Goal: Complete application form: Complete application form

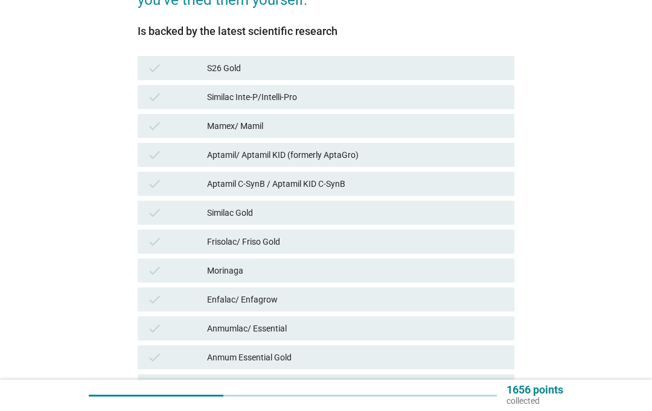
scroll to position [185, 0]
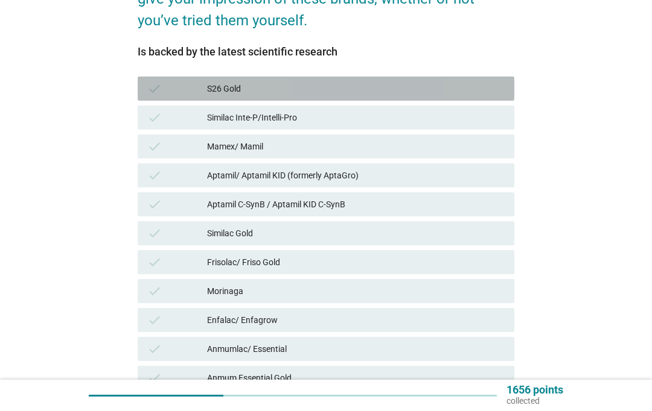
click at [276, 81] on div "S26 Gold" at bounding box center [355, 88] width 297 height 14
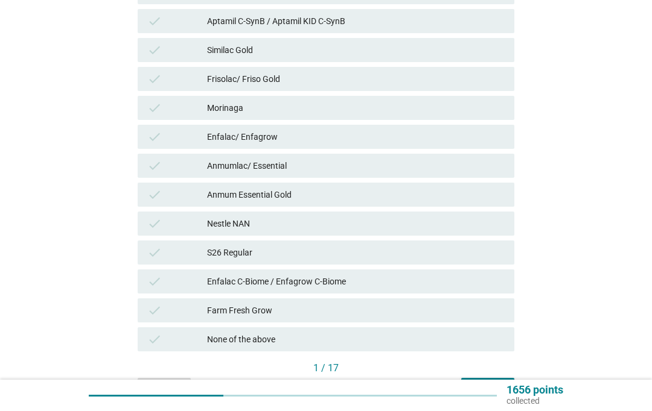
scroll to position [392, 0]
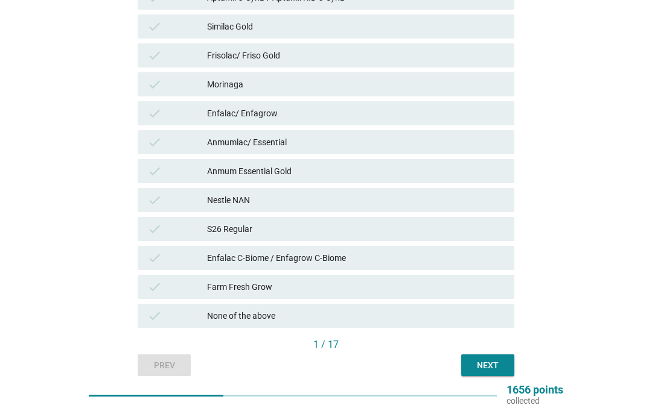
click at [483, 372] on button "Next" at bounding box center [487, 366] width 53 height 22
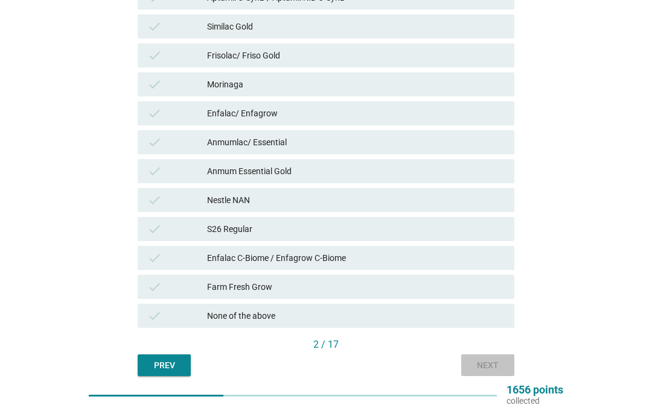
scroll to position [0, 0]
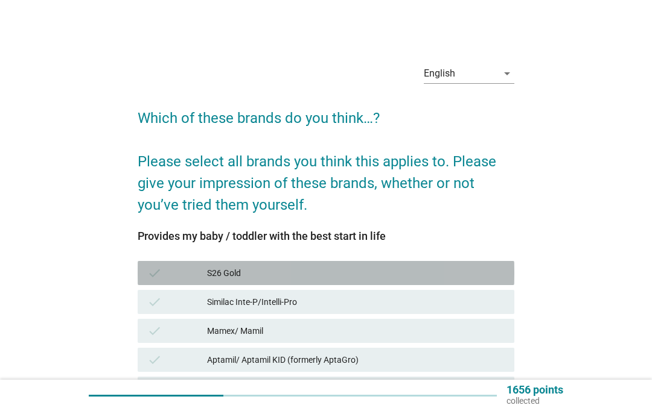
click at [294, 276] on div "S26 Gold" at bounding box center [355, 273] width 297 height 14
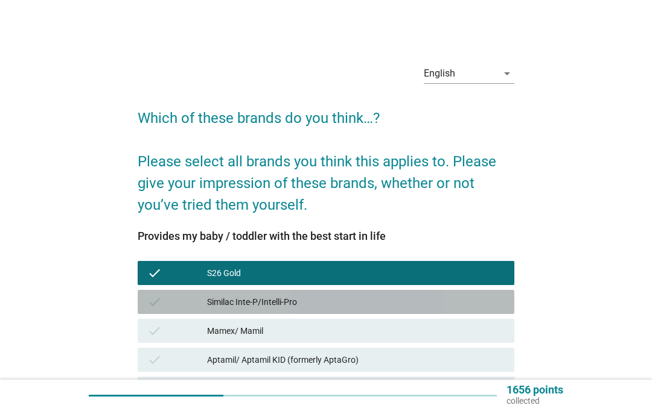
click at [419, 306] on div "Similac Inte-P/Intelli-Pro" at bounding box center [355, 302] width 297 height 14
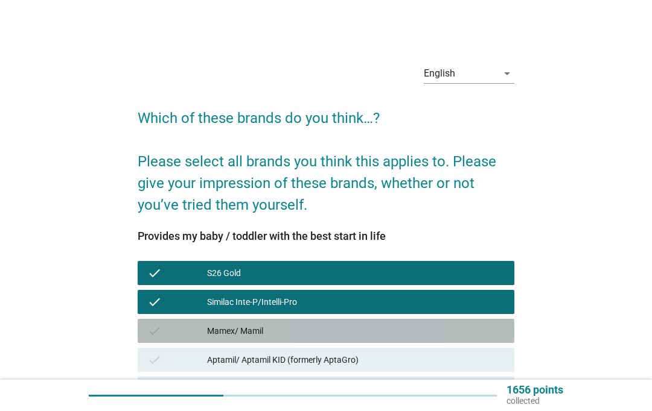
click at [475, 329] on div "Mamex/ Mamil" at bounding box center [355, 331] width 297 height 14
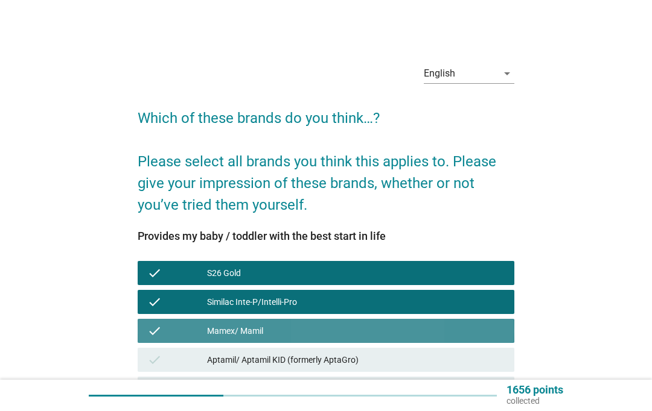
click at [485, 329] on div "Mamex/ Mamil" at bounding box center [355, 331] width 297 height 14
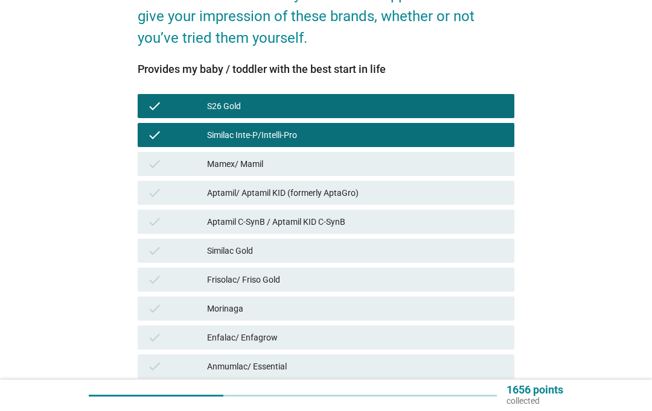
click at [471, 262] on div "check Similac Gold" at bounding box center [326, 251] width 376 height 24
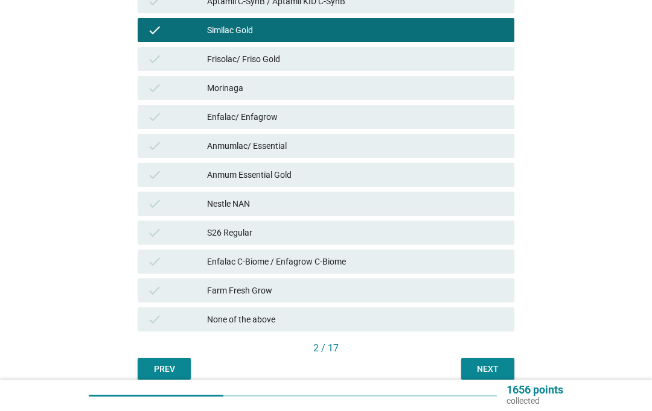
scroll to position [391, 0]
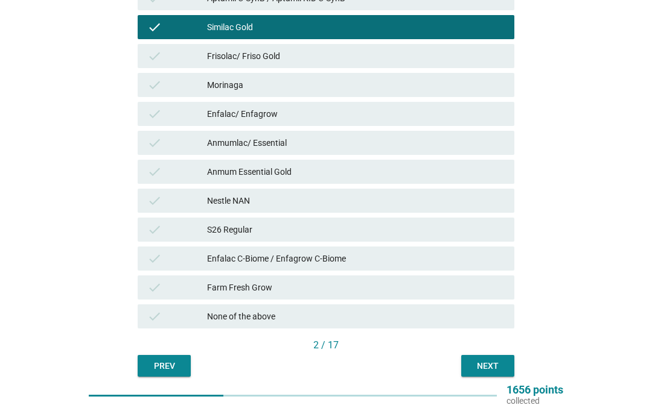
click at [504, 367] on div "Next" at bounding box center [488, 366] width 34 height 13
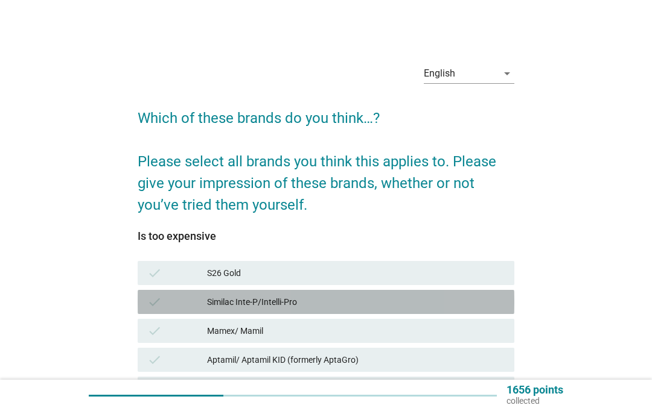
click at [321, 303] on div "Similac Inte-P/Intelli-Pro" at bounding box center [355, 302] width 297 height 14
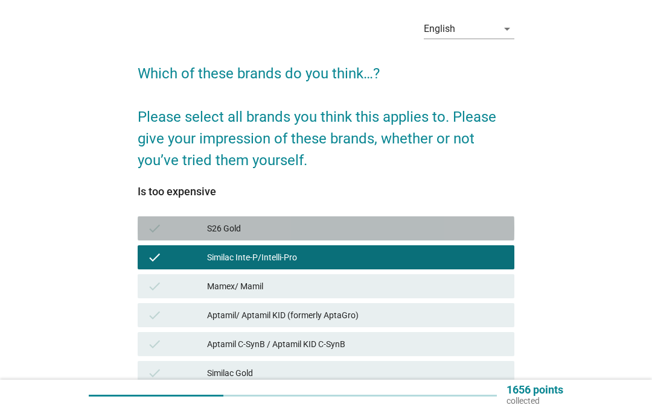
click at [372, 232] on div "S26 Gold" at bounding box center [355, 228] width 297 height 14
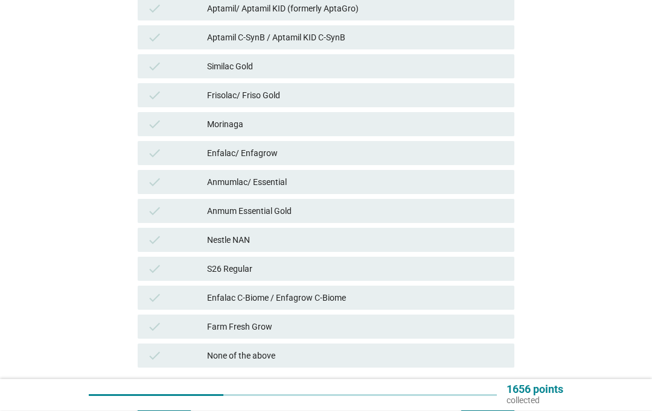
scroll to position [360, 0]
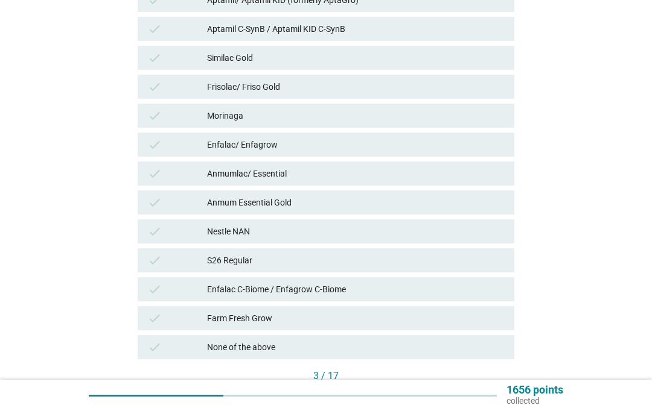
click at [504, 401] on button "Next" at bounding box center [487, 397] width 53 height 22
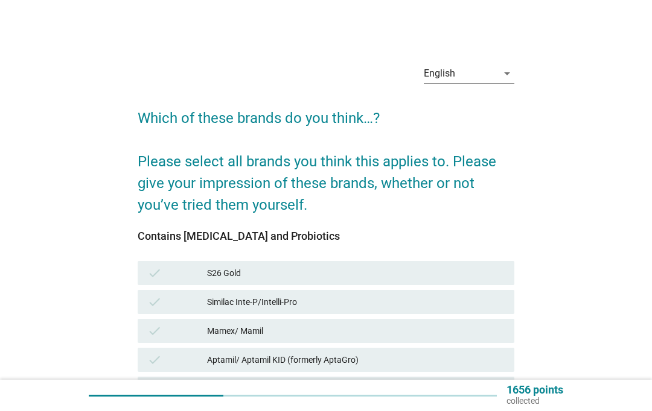
click at [331, 278] on div "S26 Gold" at bounding box center [355, 273] width 297 height 14
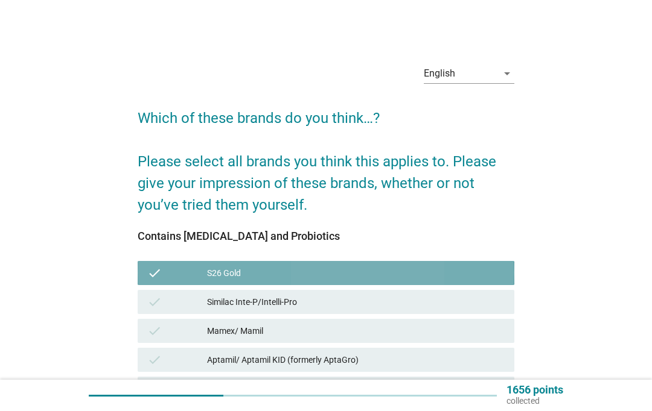
click at [353, 301] on div "Similac Inte-P/Intelli-Pro" at bounding box center [355, 302] width 297 height 14
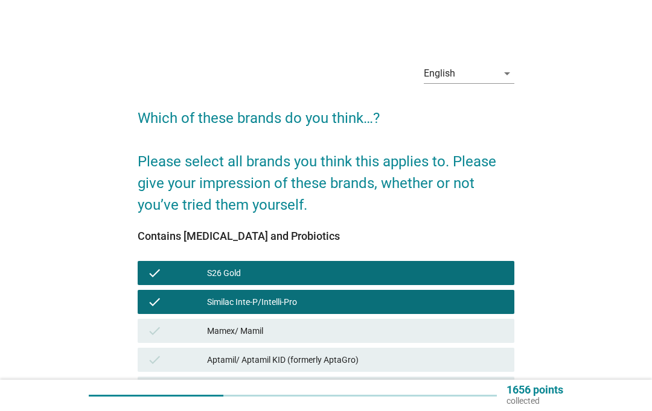
click at [300, 411] on div "Similac Gold" at bounding box center [355, 418] width 297 height 14
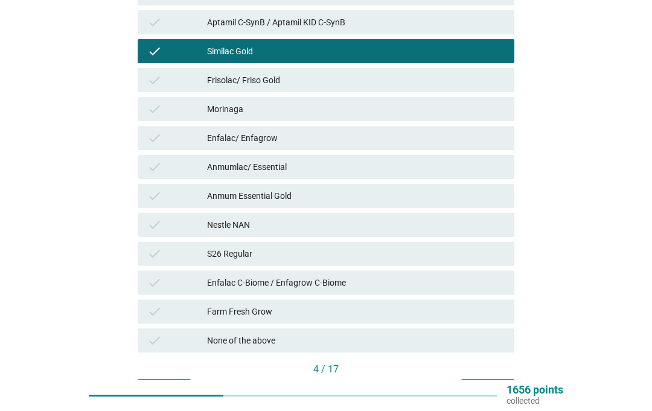
scroll to position [377, 0]
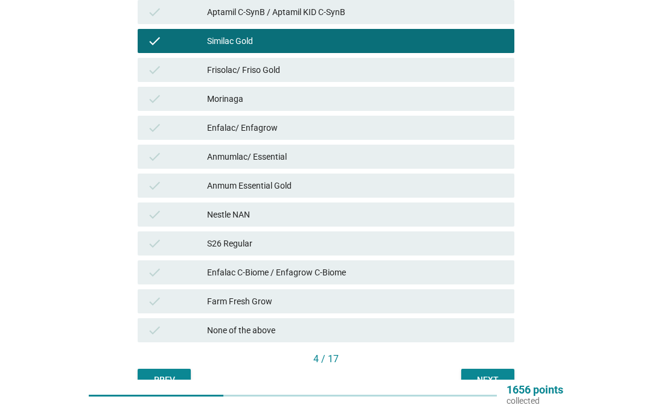
click at [492, 377] on div "Next" at bounding box center [488, 380] width 34 height 13
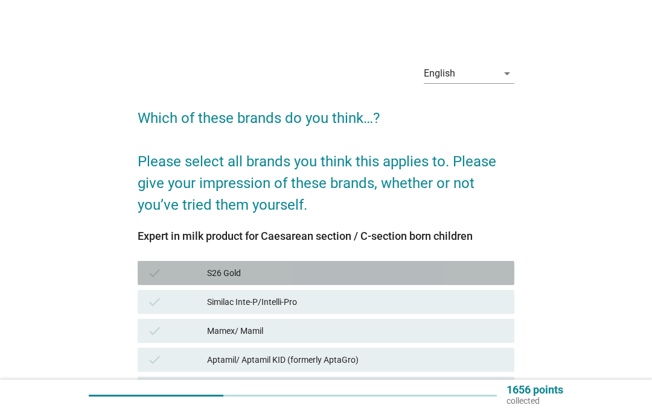
click at [329, 273] on div "S26 Gold" at bounding box center [355, 273] width 297 height 14
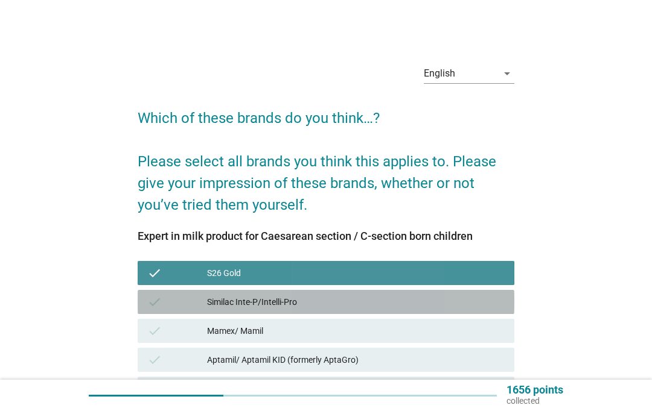
click at [328, 301] on div "Similac Inte-P/Intelli-Pro" at bounding box center [355, 302] width 297 height 14
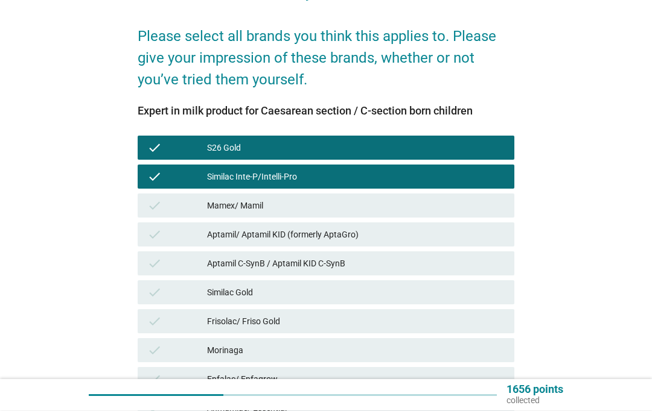
scroll to position [125, 0]
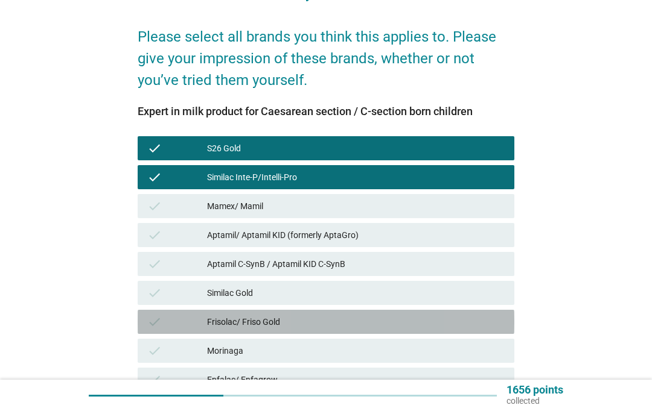
click at [431, 332] on div "check Frisolac/ Friso Gold" at bounding box center [326, 322] width 376 height 24
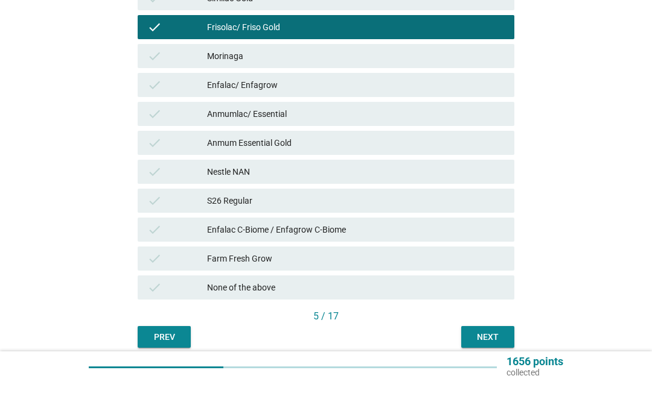
scroll to position [442, 0]
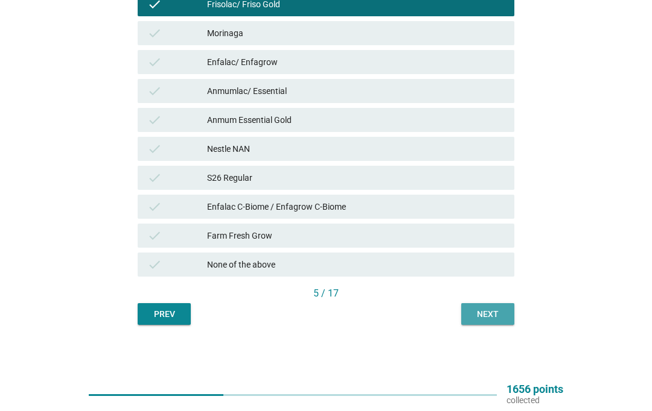
click at [500, 316] on div "Next" at bounding box center [488, 315] width 34 height 13
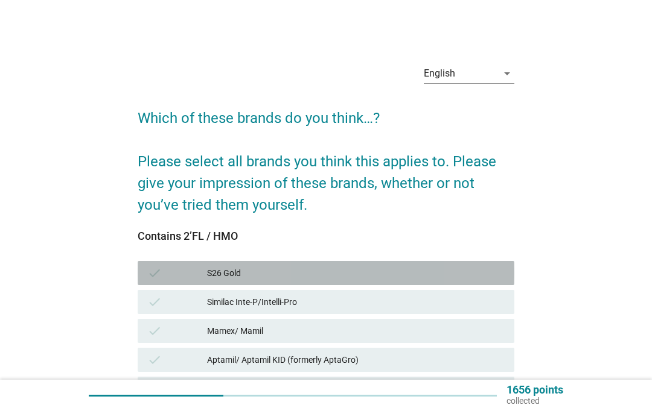
click at [372, 282] on div "check S26 Gold" at bounding box center [326, 273] width 376 height 24
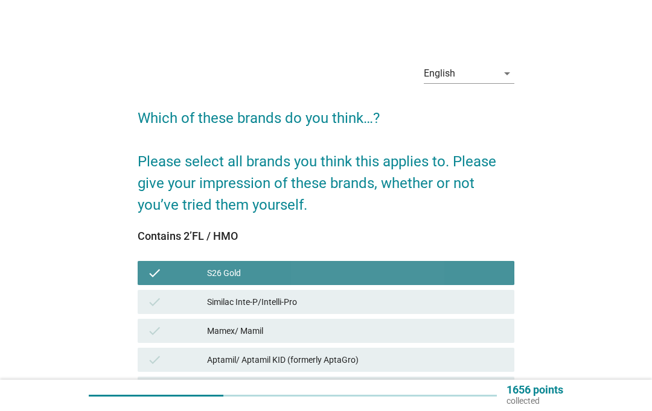
click at [384, 306] on div "Similac Inte-P/Intelli-Pro" at bounding box center [355, 302] width 297 height 14
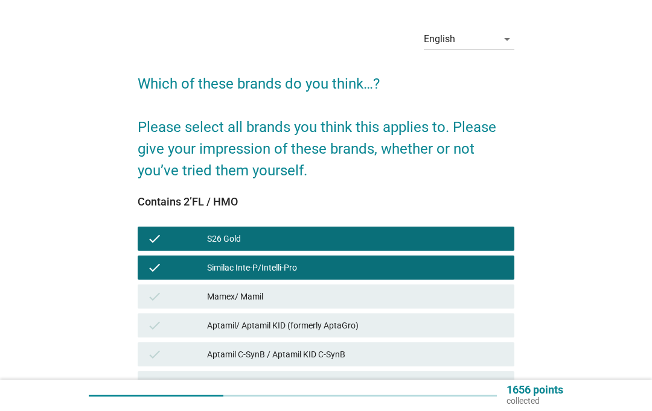
scroll to position [51, 0]
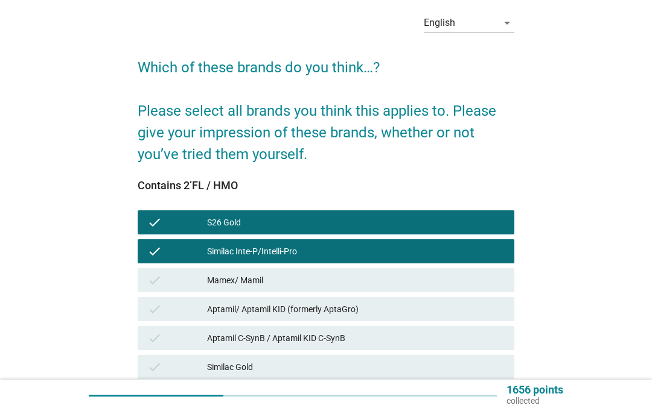
click at [349, 395] on div "Frisolac/ Friso Gold" at bounding box center [355, 396] width 297 height 14
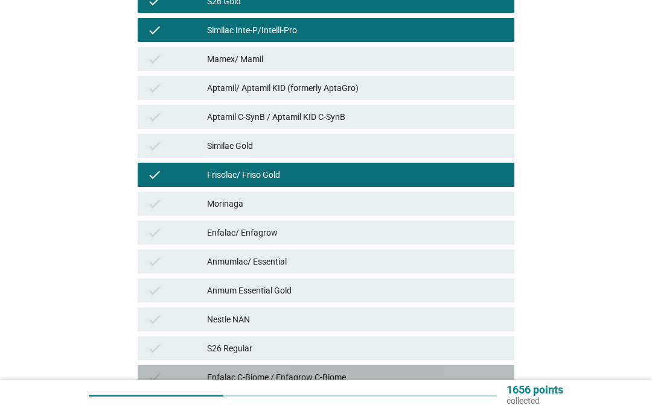
click at [475, 373] on div "Enfalac C-Biome / Enfagrow C-Biome" at bounding box center [355, 377] width 297 height 14
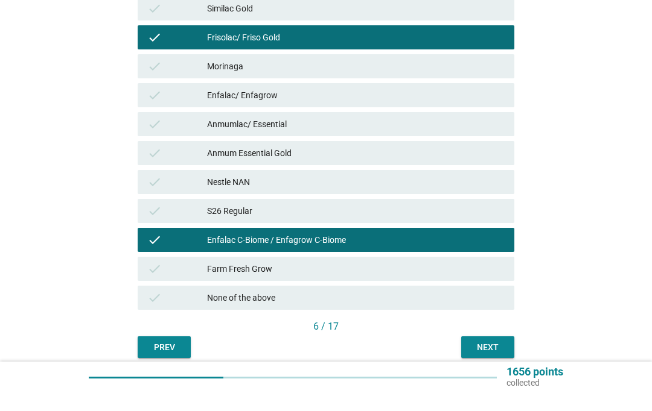
scroll to position [442, 0]
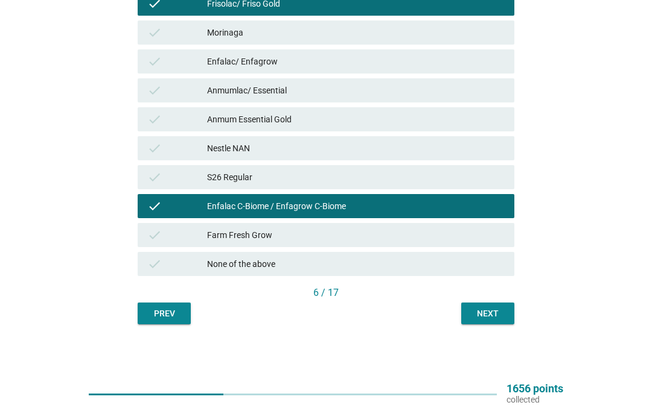
click at [500, 316] on div "Next" at bounding box center [488, 315] width 34 height 13
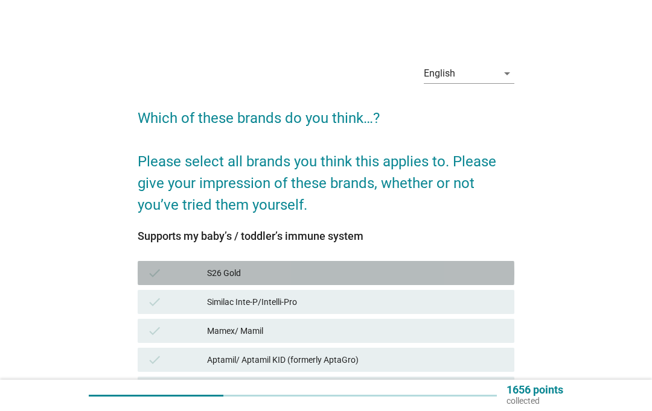
click at [422, 283] on div "check S26 Gold" at bounding box center [326, 273] width 376 height 24
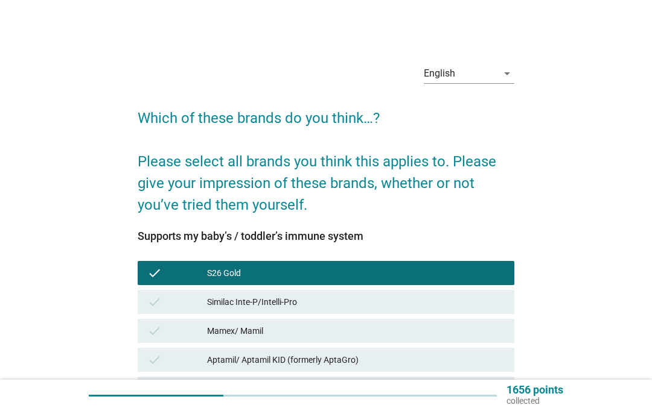
click at [437, 302] on div "Similac Inte-P/Intelli-Pro" at bounding box center [355, 302] width 297 height 14
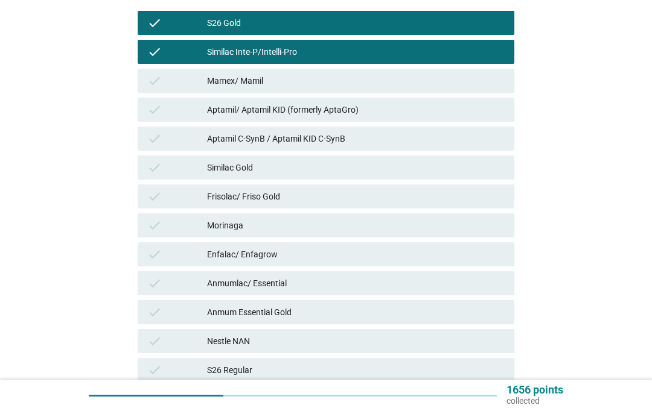
scroll to position [365, 0]
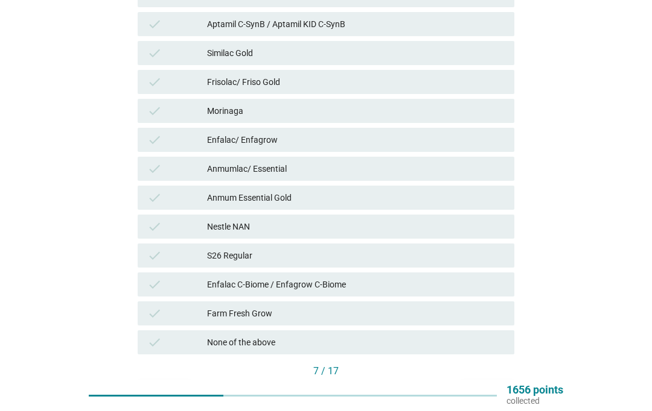
click at [505, 392] on button "Next" at bounding box center [487, 392] width 53 height 22
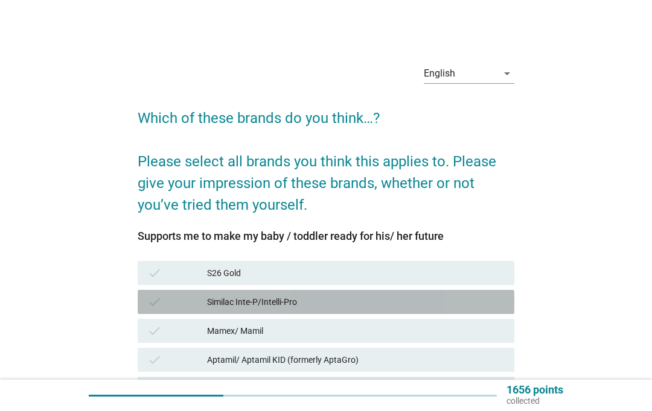
click at [434, 296] on div "Similac Inte-P/Intelli-Pro" at bounding box center [355, 302] width 297 height 14
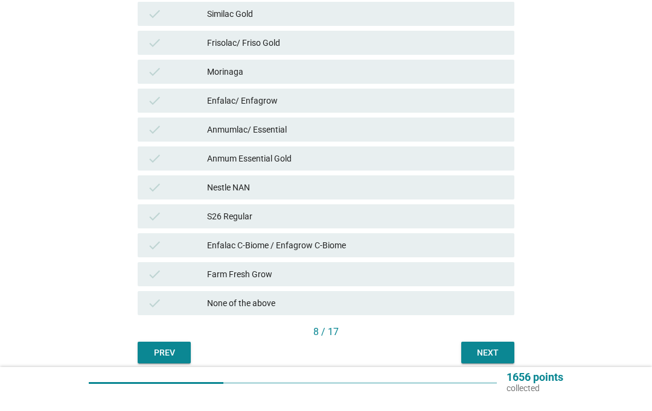
scroll to position [442, 0]
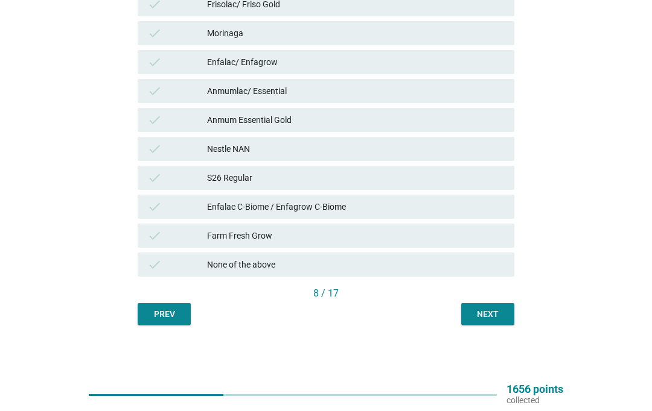
click at [506, 312] on button "Next" at bounding box center [487, 315] width 53 height 22
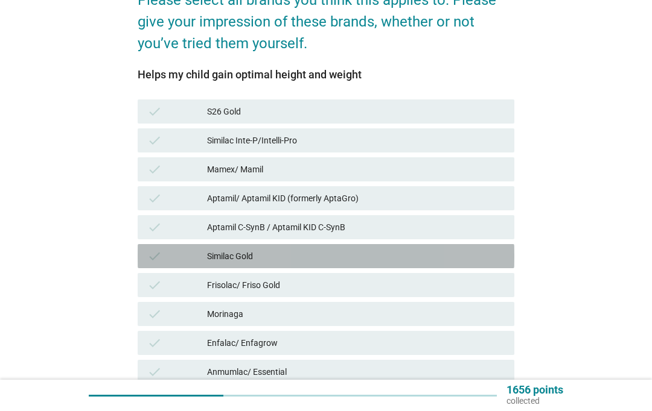
click at [373, 265] on div "check Similac Gold" at bounding box center [326, 256] width 376 height 24
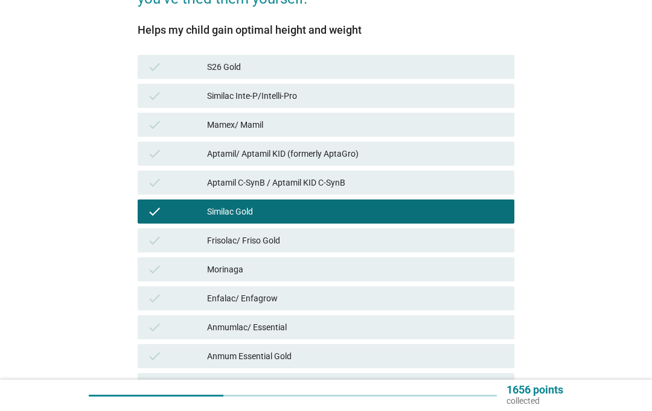
click at [357, 70] on div "S26 Gold" at bounding box center [355, 67] width 297 height 14
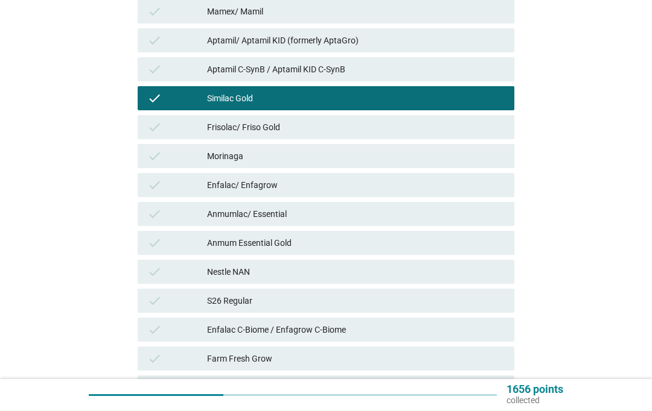
scroll to position [442, 0]
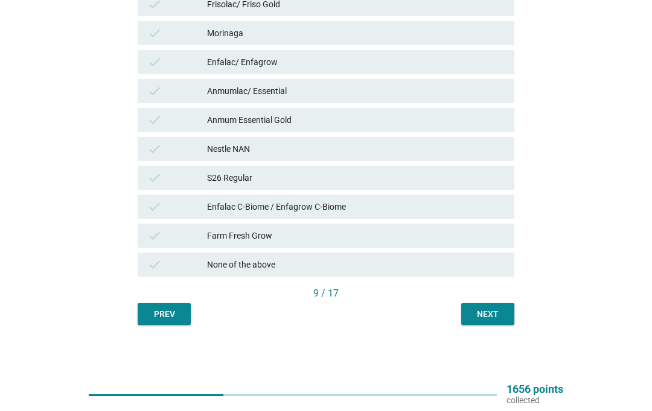
click at [307, 175] on div "S26 Regular" at bounding box center [355, 178] width 297 height 14
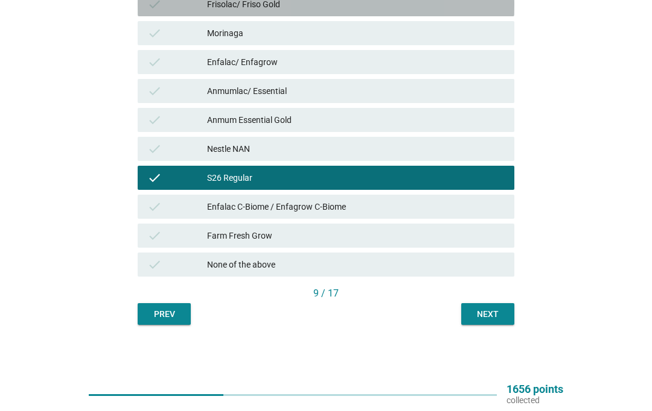
click at [264, 8] on div "Frisolac/ Friso Gold" at bounding box center [355, 5] width 297 height 14
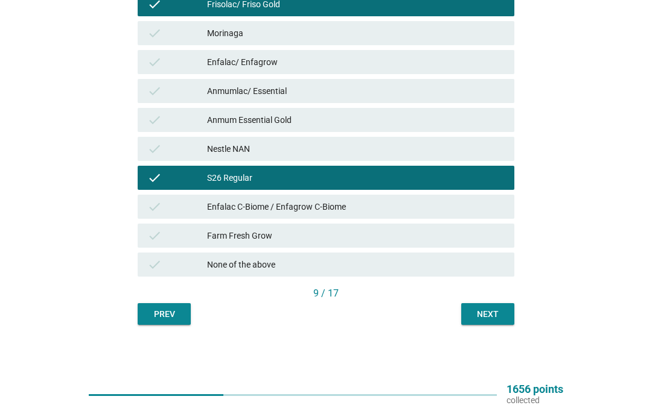
click at [504, 309] on div "Next" at bounding box center [488, 315] width 34 height 13
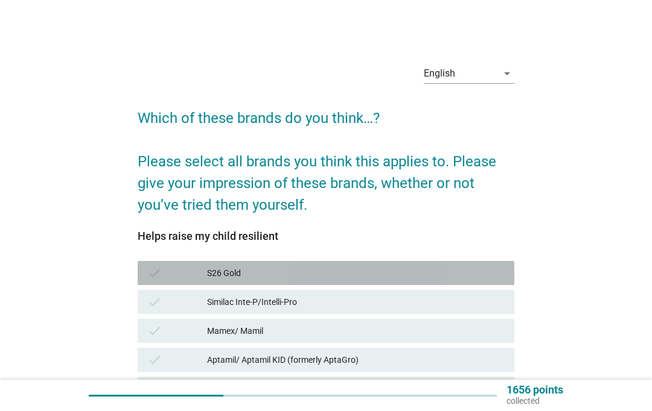
click at [319, 274] on div "S26 Gold" at bounding box center [355, 273] width 297 height 14
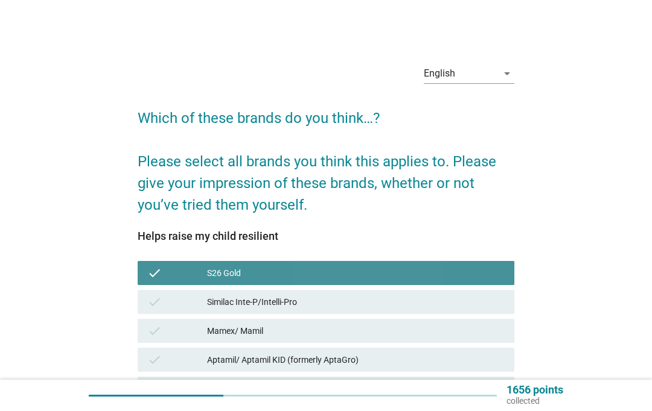
click at [338, 301] on div "Similac Inte-P/Intelli-Pro" at bounding box center [355, 302] width 297 height 14
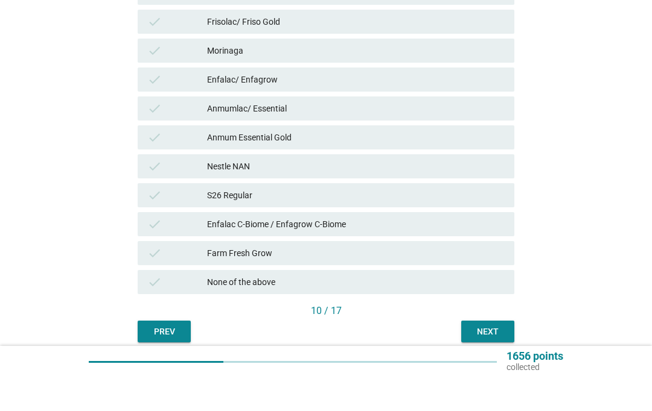
scroll to position [442, 0]
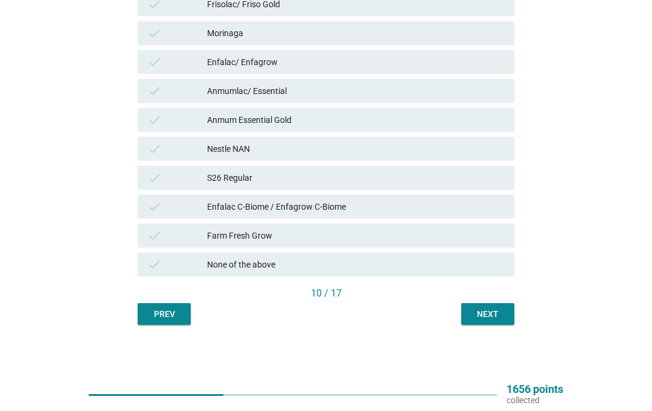
click at [502, 320] on div "Next" at bounding box center [488, 315] width 34 height 13
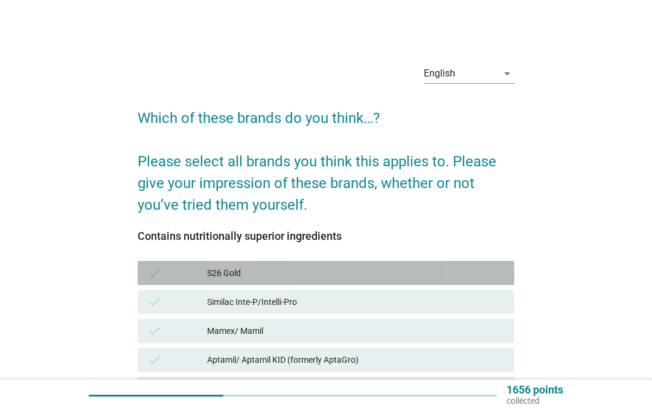
click at [360, 270] on div "S26 Gold" at bounding box center [355, 273] width 297 height 14
click at [373, 297] on div "Similac Inte-P/Intelli-Pro" at bounding box center [355, 302] width 297 height 14
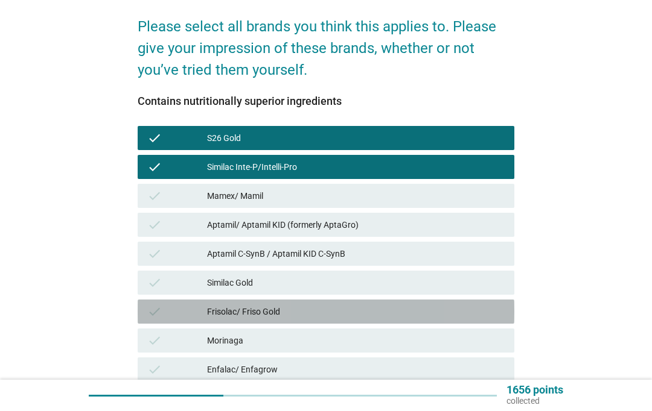
click at [374, 310] on div "Frisolac/ Friso Gold" at bounding box center [355, 312] width 297 height 14
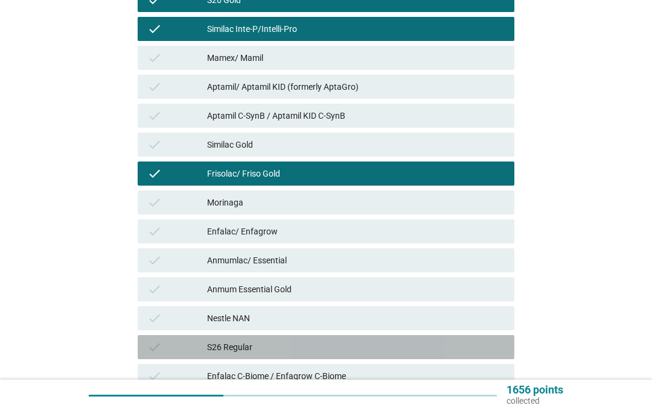
click at [453, 358] on div "check S26 Regular" at bounding box center [326, 347] width 376 height 24
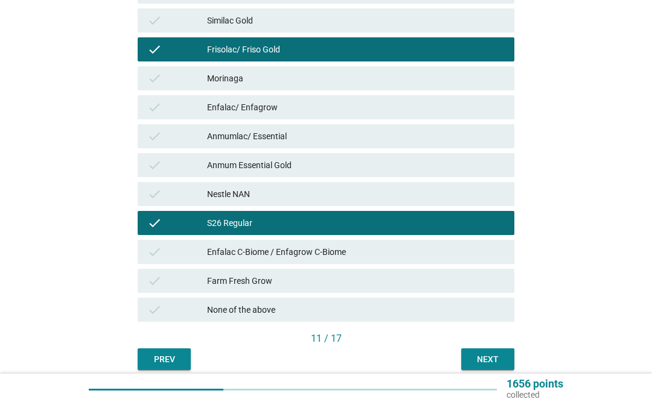
scroll to position [442, 0]
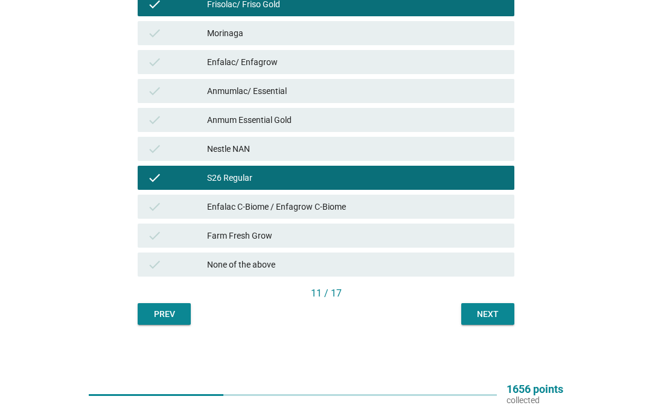
click at [495, 306] on button "Next" at bounding box center [487, 315] width 53 height 22
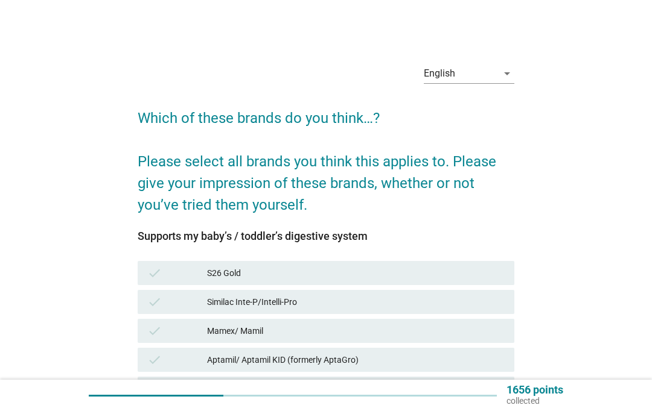
click at [356, 279] on div "S26 Gold" at bounding box center [355, 273] width 297 height 14
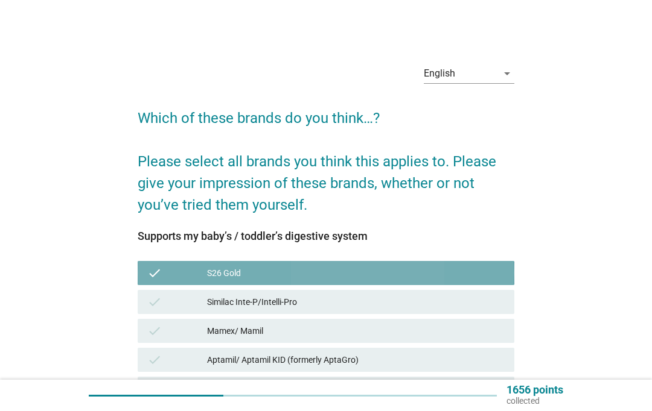
click at [363, 306] on div "Similac Inte-P/Intelli-Pro" at bounding box center [355, 302] width 297 height 14
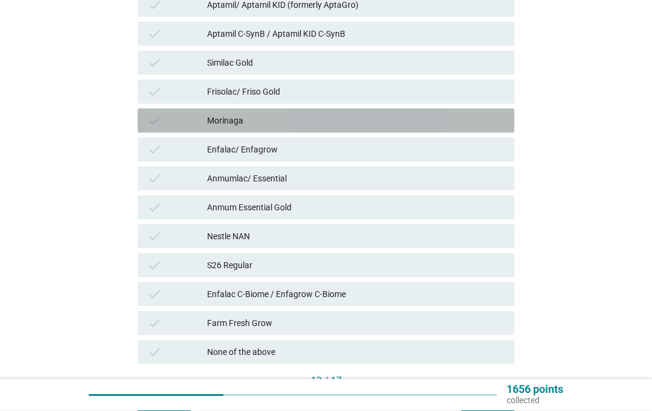
scroll to position [355, 0]
click at [291, 118] on div "Morinaga" at bounding box center [355, 120] width 297 height 14
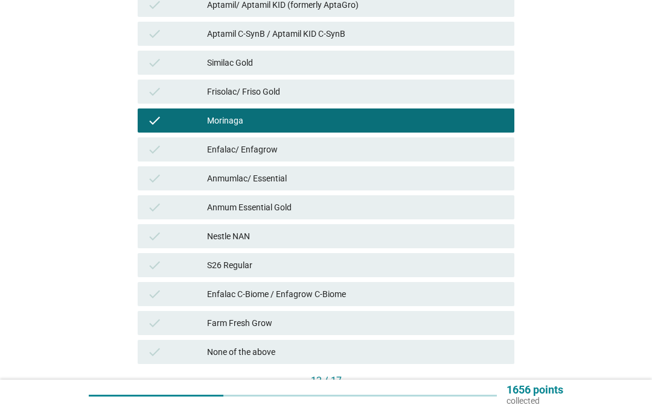
click at [496, 392] on button "Next" at bounding box center [487, 402] width 53 height 22
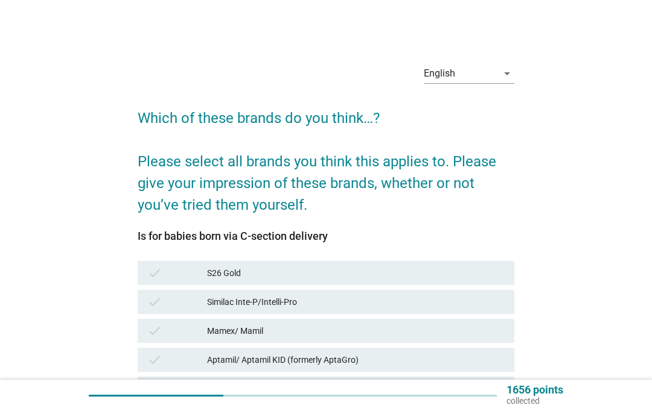
click at [338, 262] on div "check S26 Gold" at bounding box center [326, 273] width 376 height 24
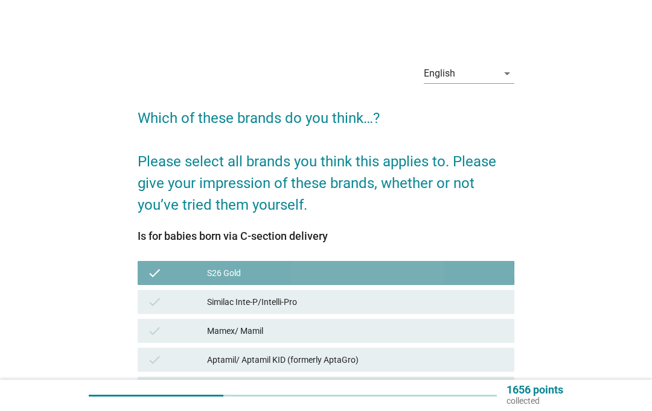
click at [347, 303] on div "Similac Inte-P/Intelli-Pro" at bounding box center [355, 302] width 297 height 14
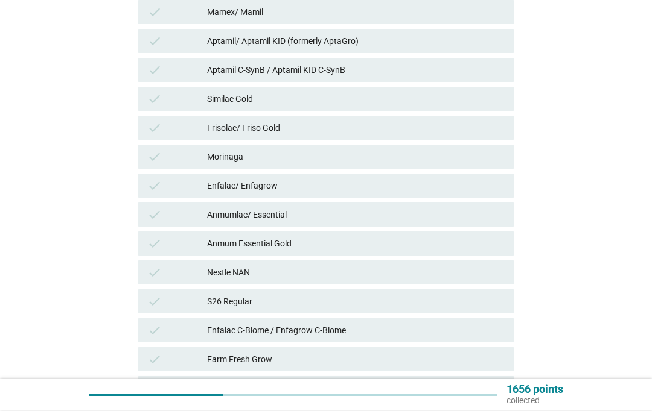
scroll to position [319, 0]
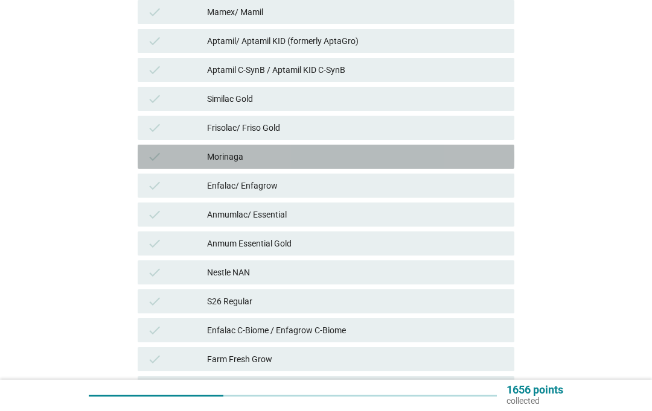
click at [254, 157] on div "Morinaga" at bounding box center [355, 157] width 297 height 14
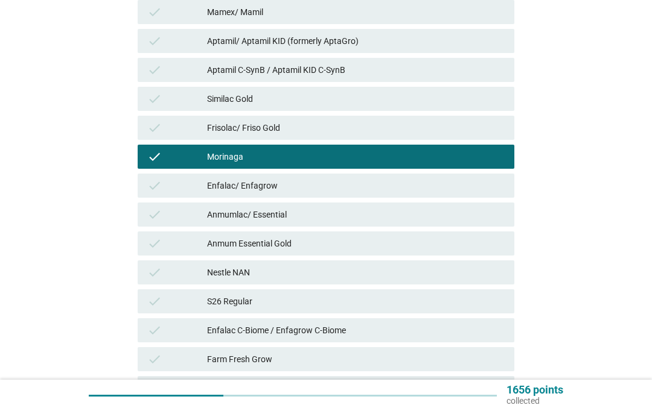
click at [481, 411] on div "13 / 17" at bounding box center [326, 417] width 376 height 14
click at [511, 411] on div "13 / 17" at bounding box center [326, 417] width 376 height 14
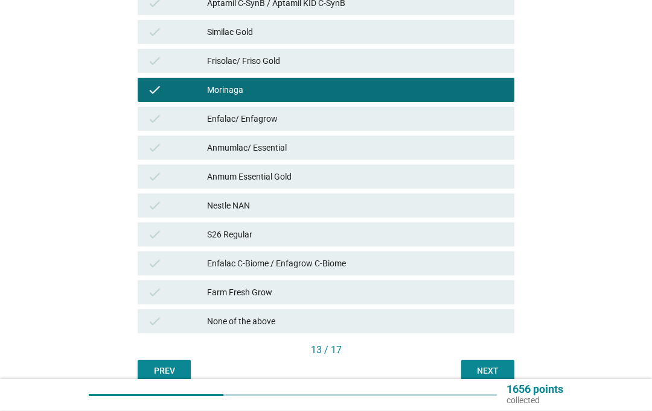
scroll to position [386, 0]
click at [483, 361] on button "Next" at bounding box center [487, 371] width 53 height 22
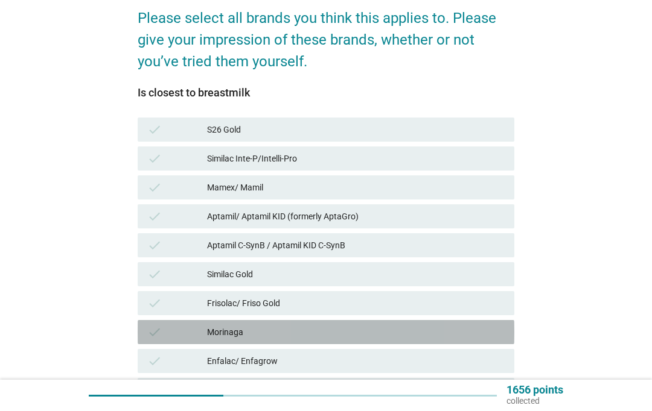
click at [259, 335] on div "Morinaga" at bounding box center [355, 332] width 297 height 14
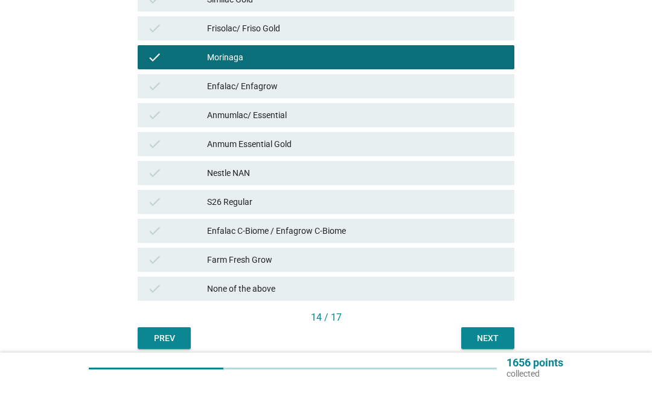
scroll to position [442, 0]
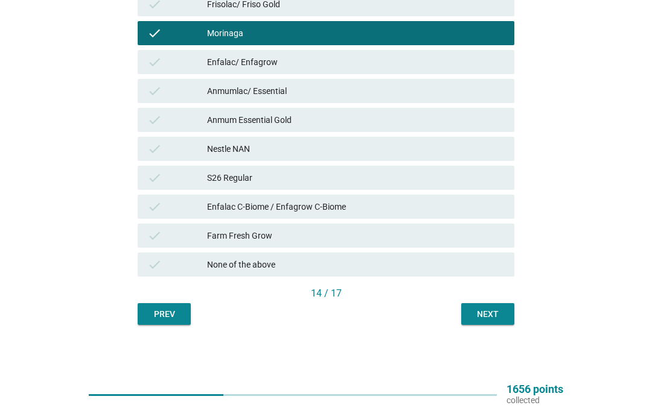
click at [494, 314] on div "Next" at bounding box center [488, 315] width 34 height 13
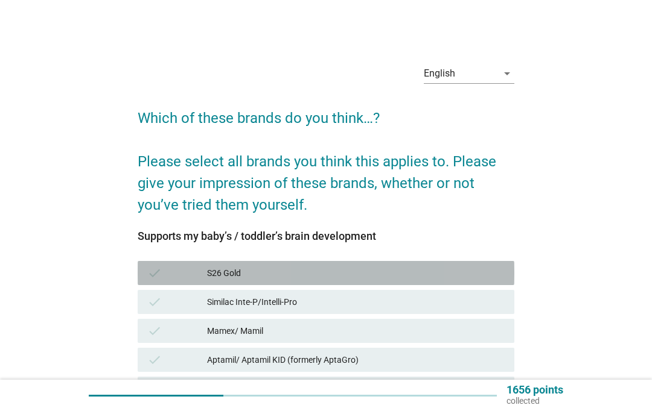
click at [341, 267] on div "S26 Gold" at bounding box center [355, 273] width 297 height 14
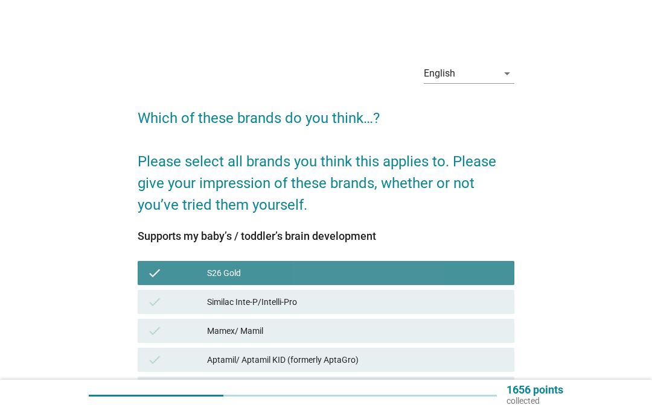
click at [353, 285] on div "check S26 Gold" at bounding box center [326, 273] width 376 height 24
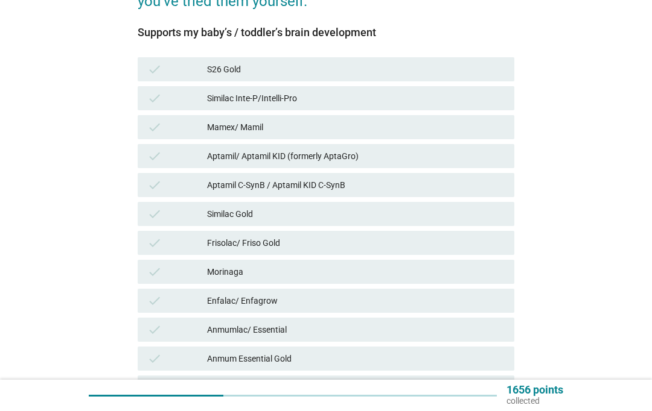
scroll to position [205, 0]
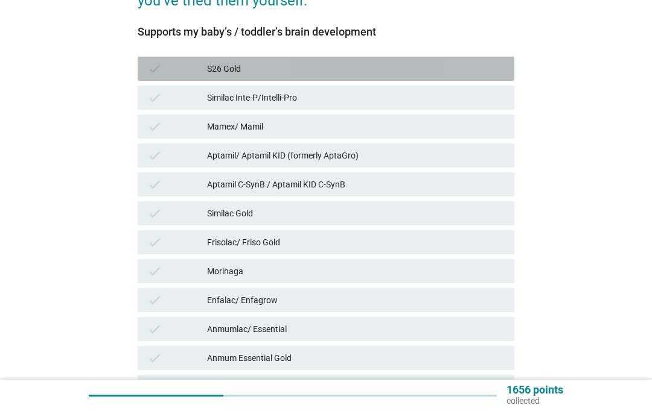
click at [365, 58] on div "check S26 Gold" at bounding box center [326, 69] width 376 height 24
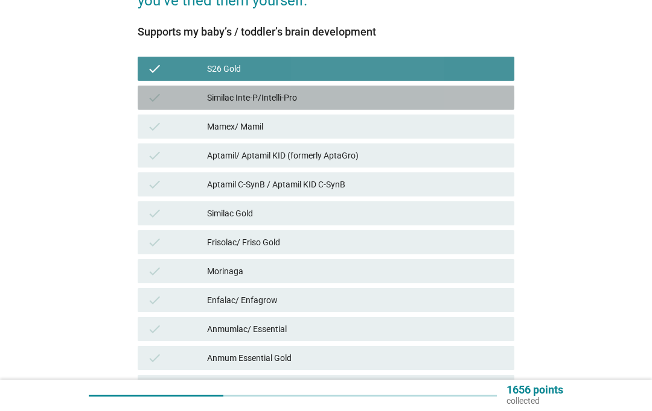
click at [356, 89] on div "check Similac Inte-P/Intelli-Pro" at bounding box center [326, 98] width 376 height 24
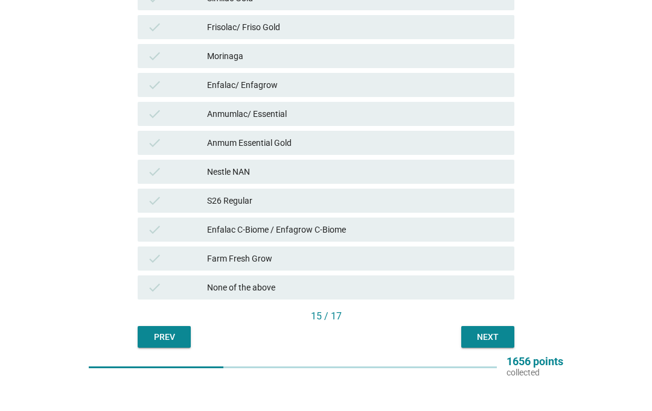
scroll to position [442, 0]
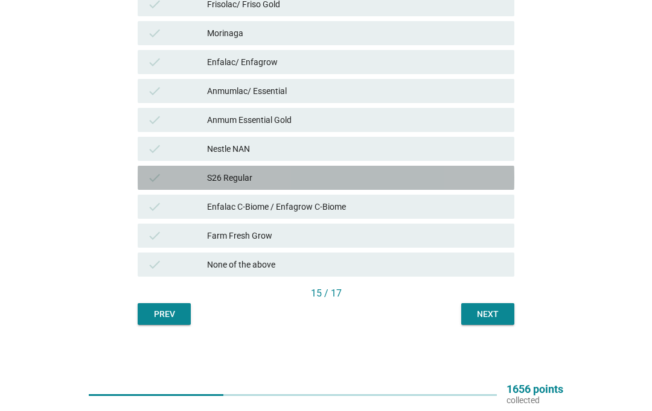
click at [305, 174] on div "S26 Regular" at bounding box center [355, 178] width 297 height 14
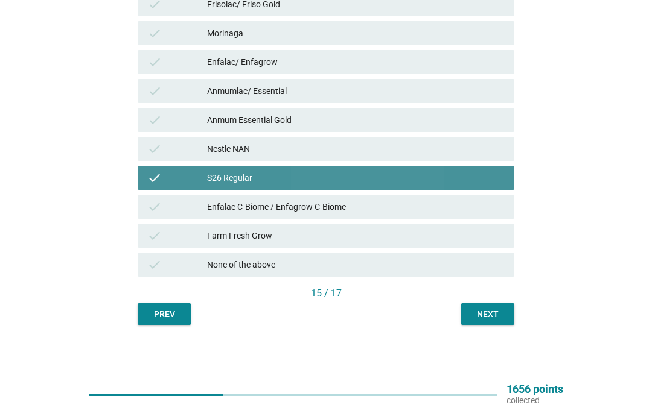
click at [512, 322] on button "Next" at bounding box center [487, 315] width 53 height 22
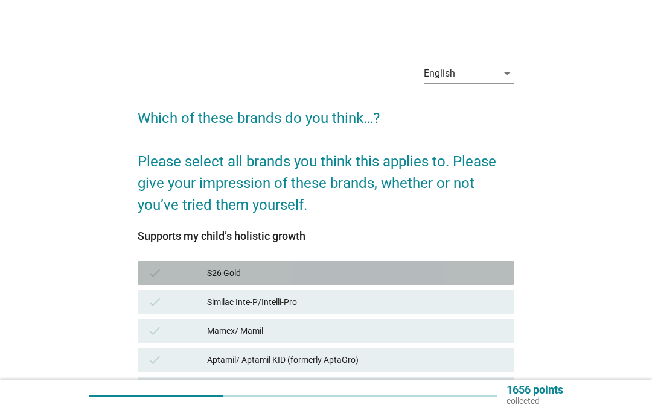
click at [385, 278] on div "S26 Gold" at bounding box center [355, 273] width 297 height 14
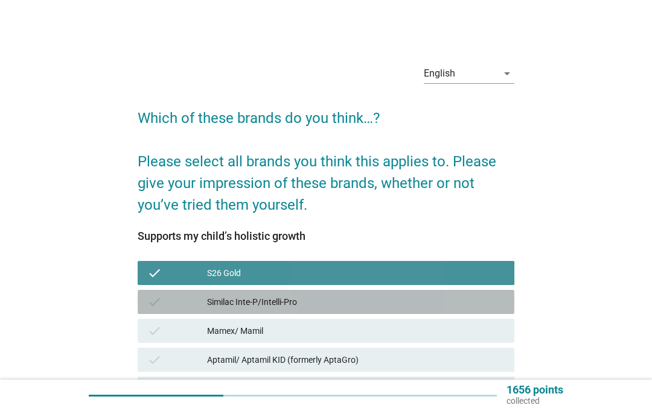
click at [404, 297] on div "Similac Inte-P/Intelli-Pro" at bounding box center [355, 302] width 297 height 14
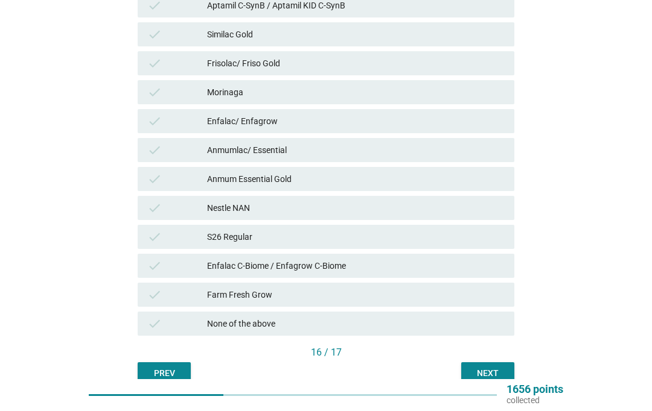
scroll to position [384, 0]
click at [282, 229] on div "check S26 Regular" at bounding box center [326, 237] width 376 height 24
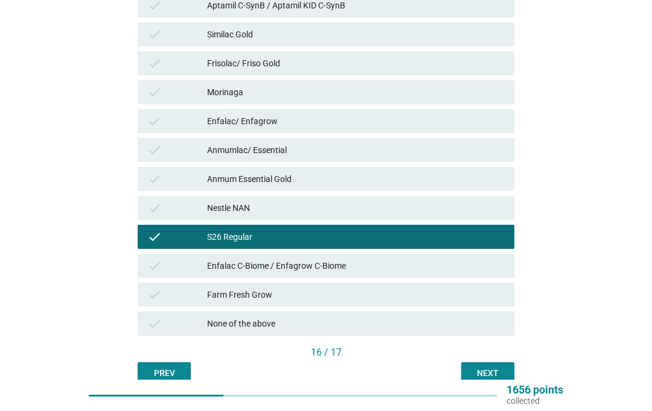
click at [496, 369] on div "Next" at bounding box center [488, 373] width 34 height 13
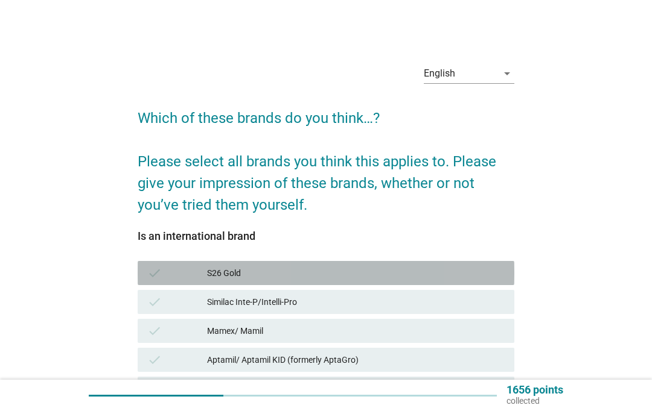
click at [410, 281] on div "check S26 Gold" at bounding box center [326, 273] width 376 height 24
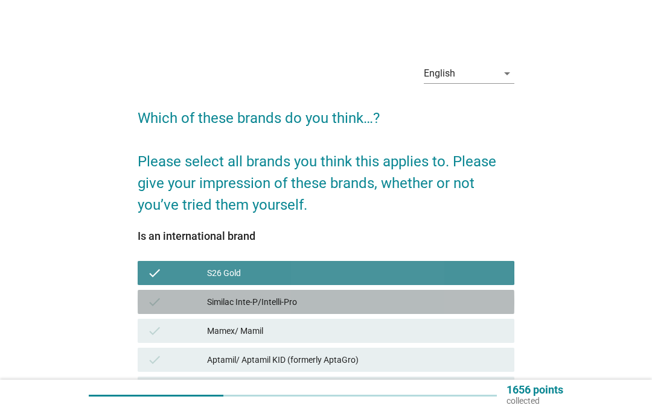
click at [416, 303] on div "Similac Inte-P/Intelli-Pro" at bounding box center [355, 302] width 297 height 14
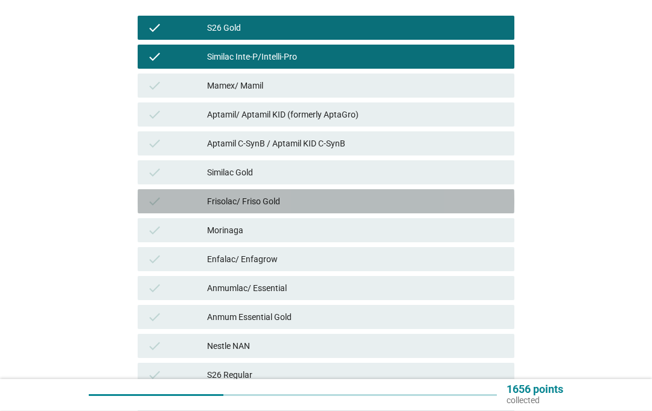
scroll to position [246, 0]
click at [325, 200] on div "Frisolac/ Friso Gold" at bounding box center [355, 201] width 297 height 14
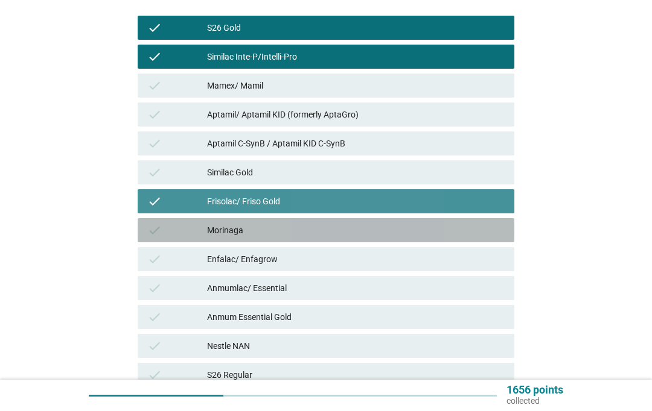
click at [322, 226] on div "Morinaga" at bounding box center [355, 230] width 297 height 14
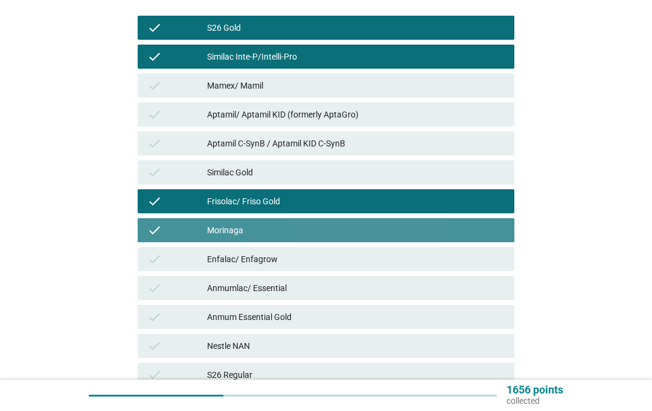
click at [332, 258] on div "Enfalac/ Enfagrow" at bounding box center [355, 259] width 297 height 14
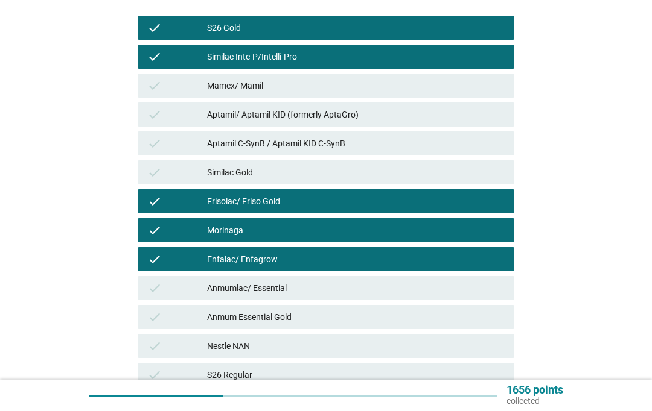
click at [430, 385] on div "check S26 Regular" at bounding box center [326, 375] width 376 height 24
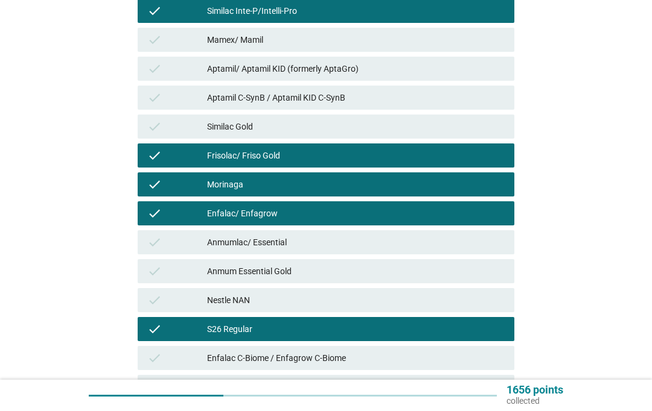
scroll to position [335, 0]
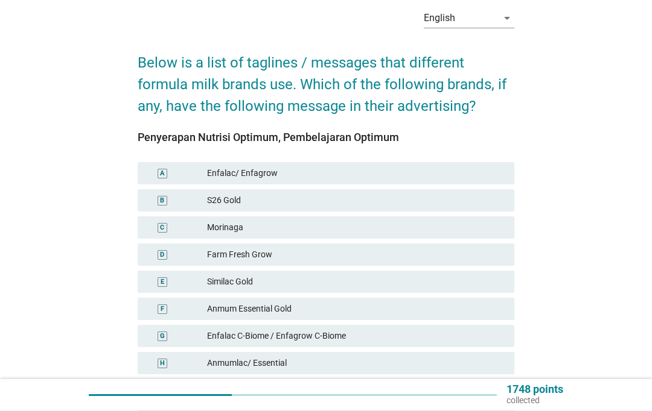
scroll to position [61, 0]
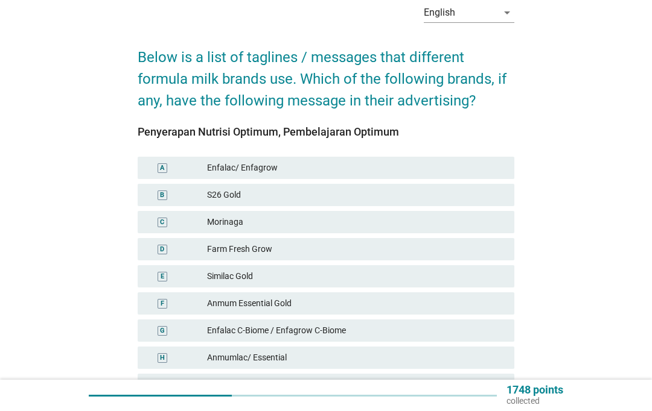
click at [355, 153] on div "Penyerapan Nutrisi Optimum, Pembelajaran Optimum A Enfalac/ Enfagrow B S26 Gold…" at bounding box center [326, 361] width 376 height 470
click at [408, 160] on div "A Enfalac/ Enfagrow" at bounding box center [326, 168] width 376 height 22
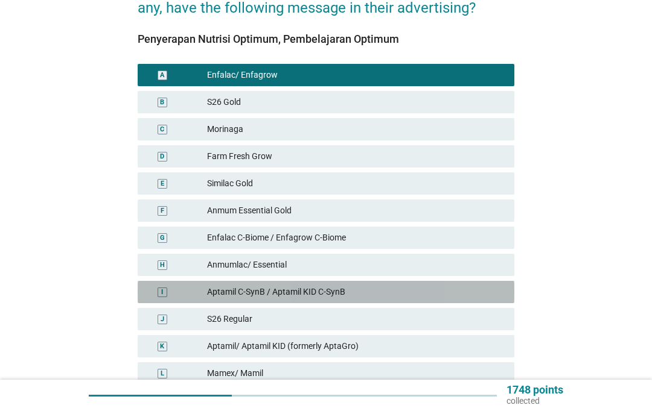
click at [368, 292] on div "Aptamil C-SynB / Aptamil KID C-SynB" at bounding box center [355, 292] width 297 height 13
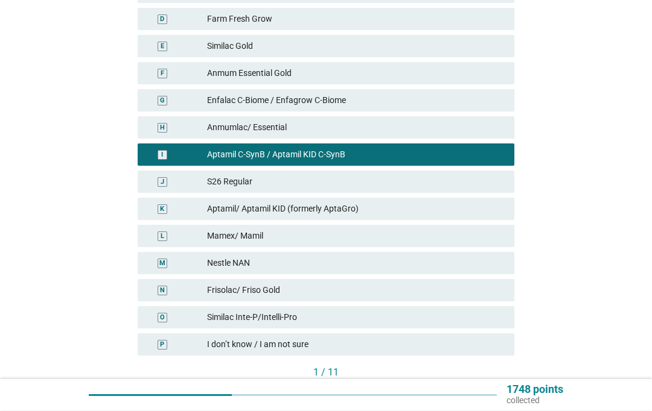
scroll to position [295, 0]
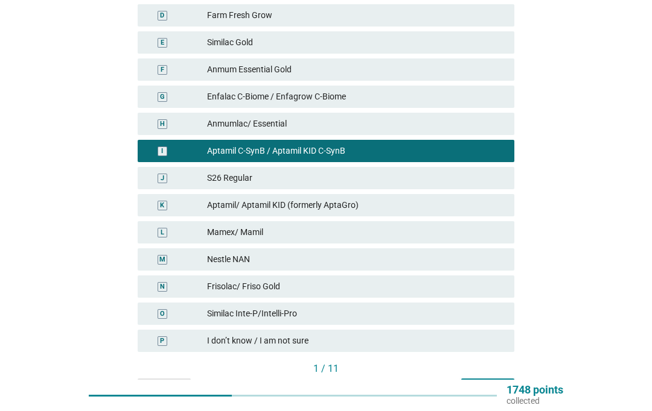
click at [484, 385] on div "Next" at bounding box center [488, 390] width 34 height 13
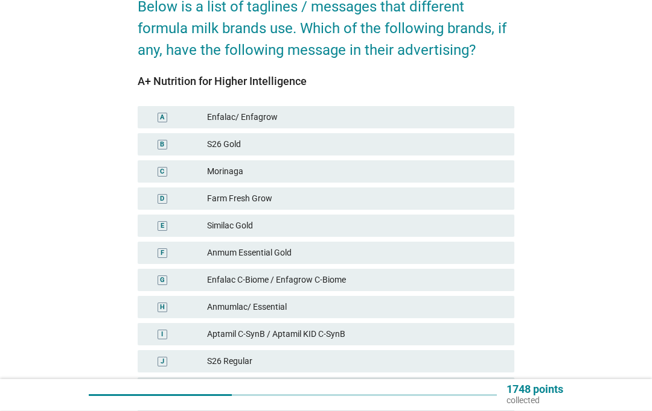
scroll to position [112, 0]
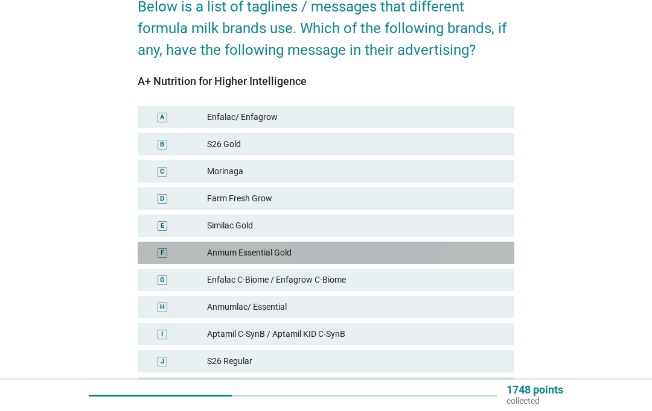
click at [373, 253] on div "Anmum Essential Gold" at bounding box center [355, 253] width 297 height 13
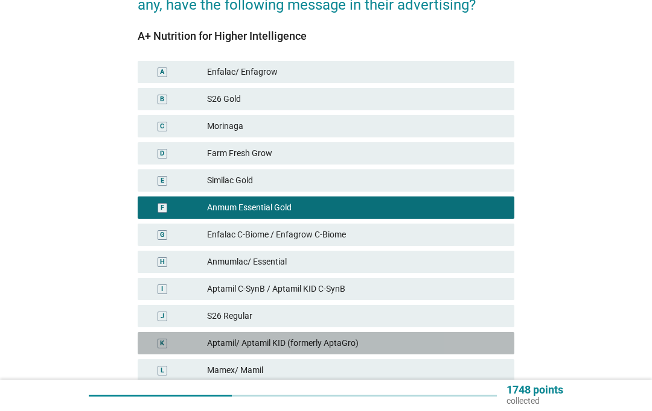
click at [465, 348] on div "Aptamil/ Aptamil KID (formerly AptaGro)" at bounding box center [355, 343] width 297 height 13
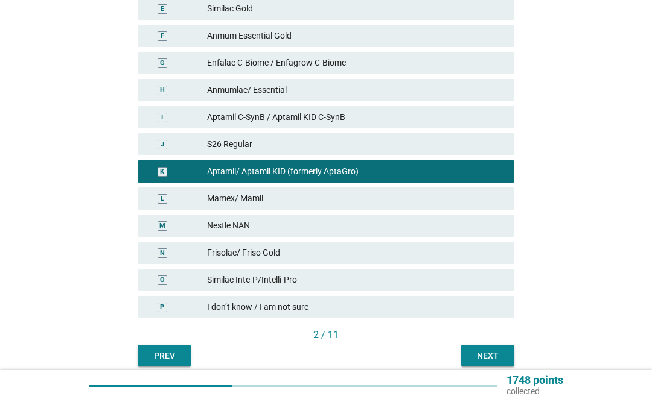
scroll to position [370, 0]
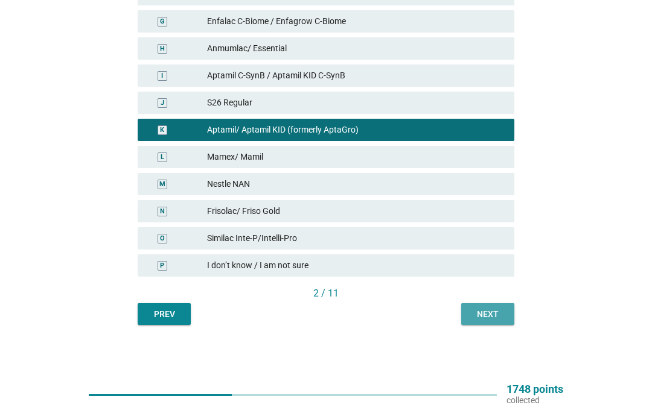
click at [493, 313] on div "Next" at bounding box center [488, 315] width 34 height 13
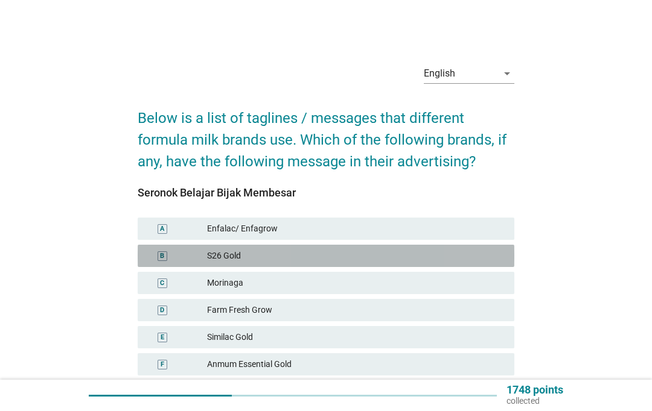
click at [361, 255] on div "S26 Gold" at bounding box center [355, 256] width 297 height 13
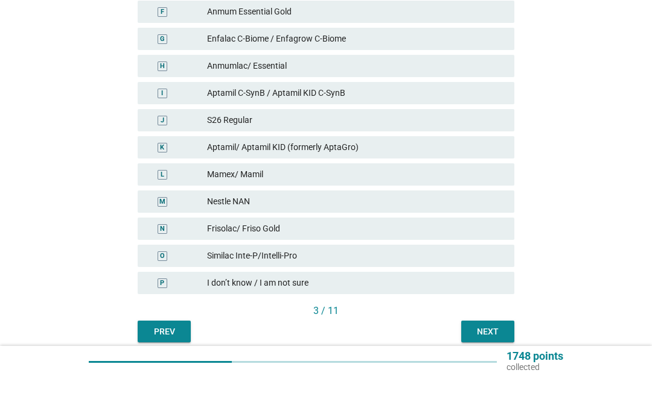
scroll to position [370, 0]
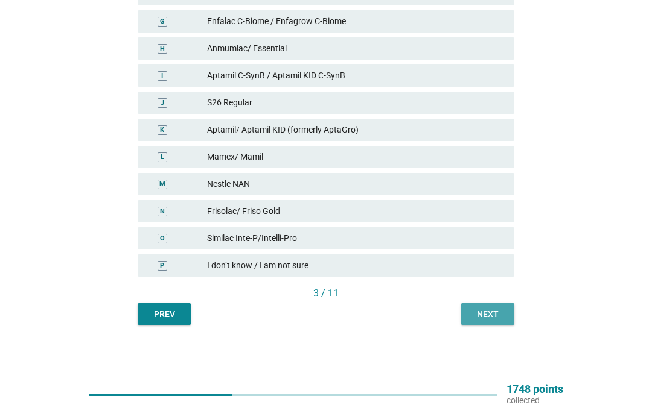
click at [494, 323] on button "Next" at bounding box center [487, 315] width 53 height 22
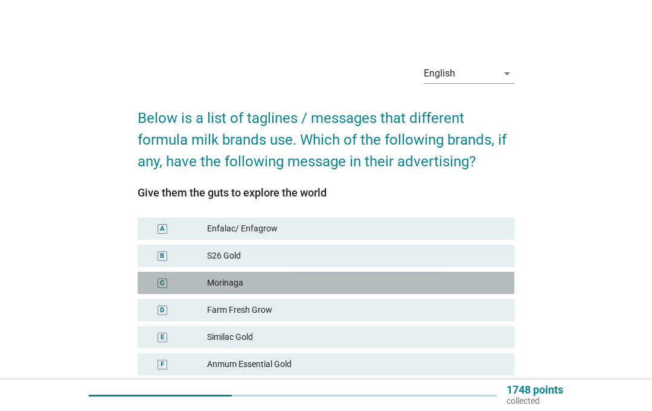
click at [439, 281] on div "Morinaga" at bounding box center [355, 283] width 297 height 13
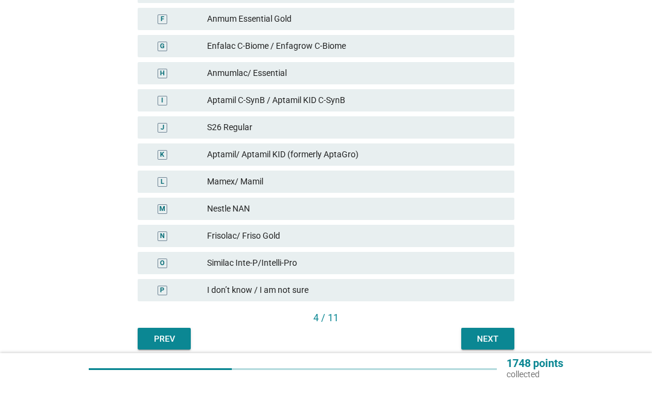
scroll to position [370, 0]
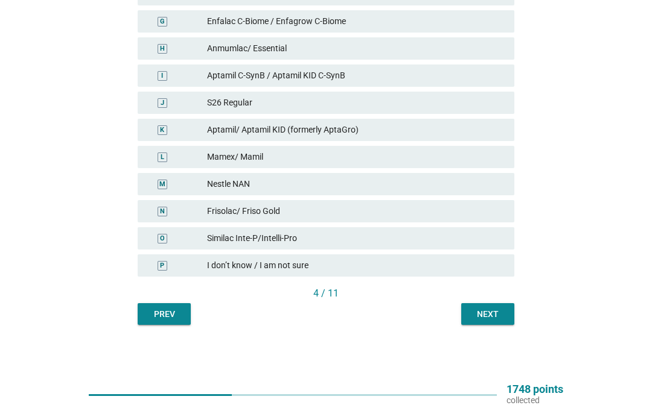
click at [493, 324] on button "Next" at bounding box center [487, 315] width 53 height 22
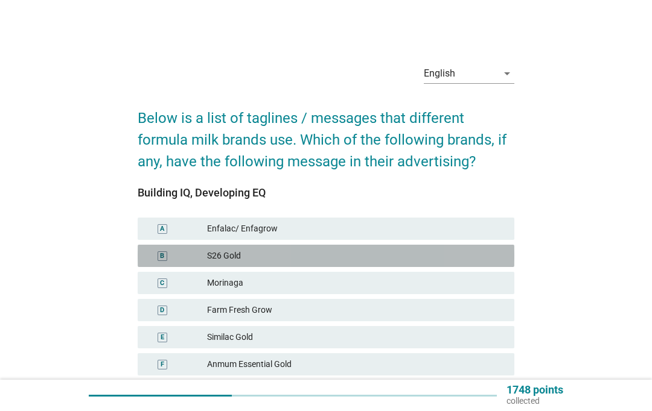
click at [353, 253] on div "S26 Gold" at bounding box center [355, 256] width 297 height 13
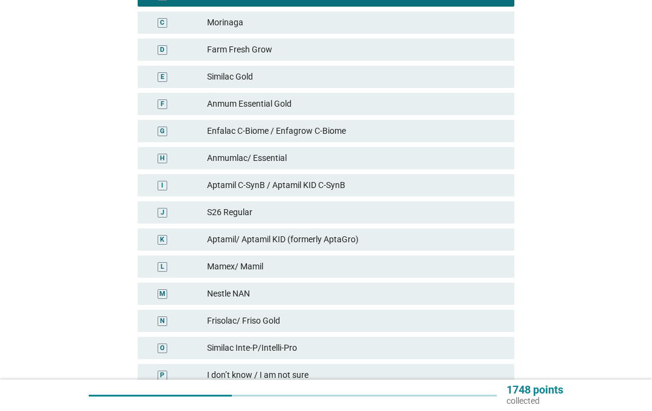
scroll to position [261, 0]
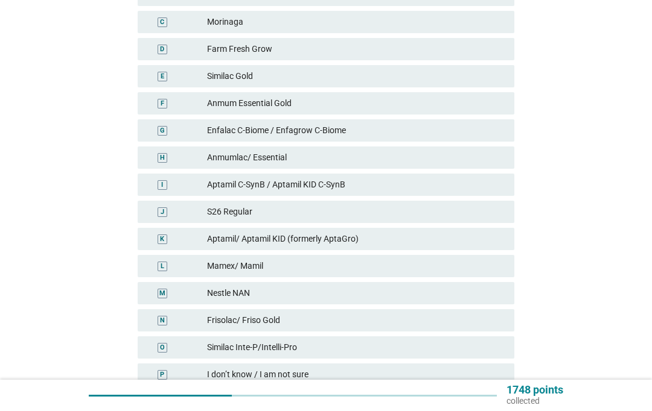
scroll to position [0, 0]
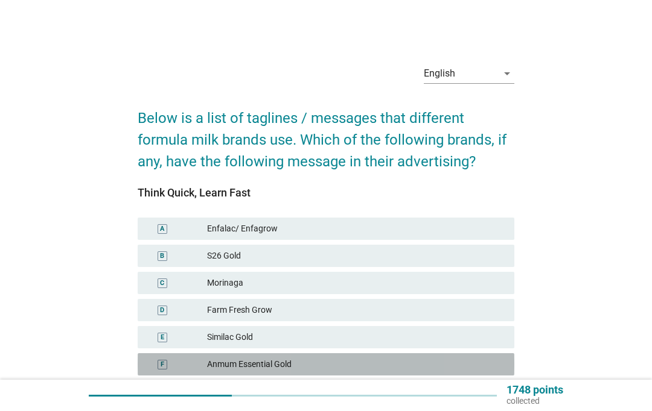
click at [328, 363] on div "Anmum Essential Gold" at bounding box center [355, 364] width 297 height 13
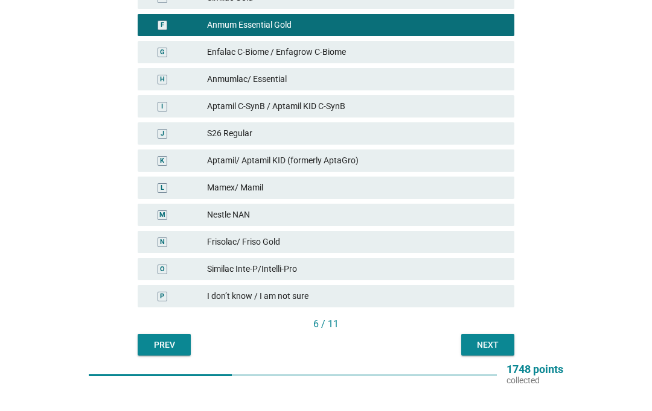
scroll to position [370, 0]
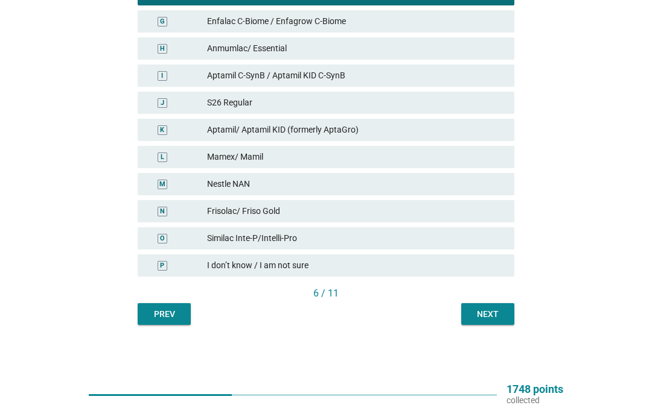
click at [498, 320] on div "Next" at bounding box center [488, 315] width 34 height 13
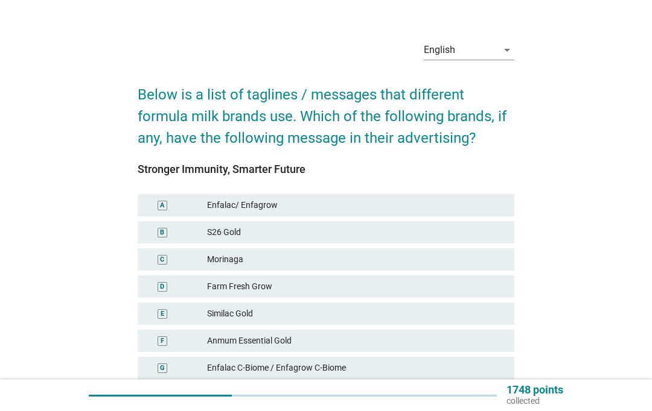
click at [387, 280] on div "D Farm Fresh Grow" at bounding box center [326, 287] width 376 height 22
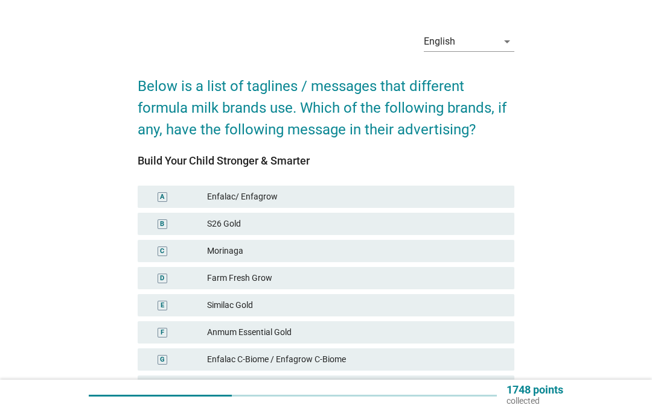
scroll to position [35, 0]
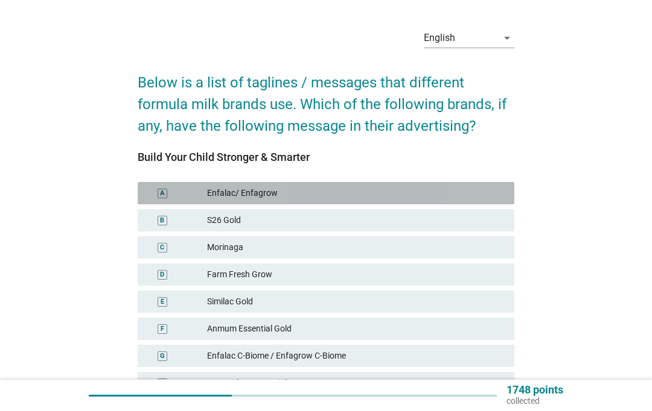
click at [341, 193] on div "Enfalac/ Enfagrow" at bounding box center [355, 193] width 297 height 13
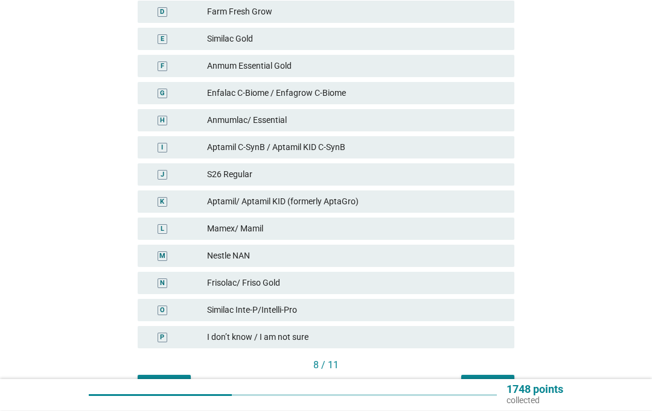
scroll to position [370, 0]
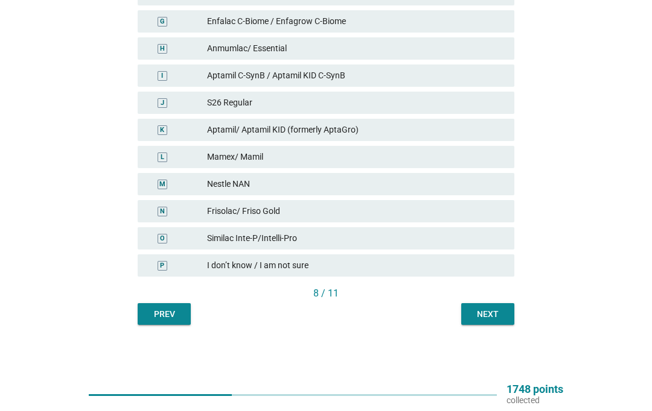
click at [504, 309] on div "Next" at bounding box center [488, 315] width 34 height 13
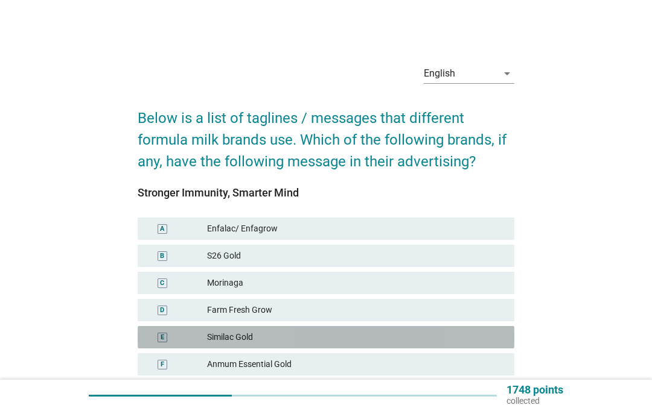
click at [340, 332] on div "Similac Gold" at bounding box center [355, 337] width 297 height 13
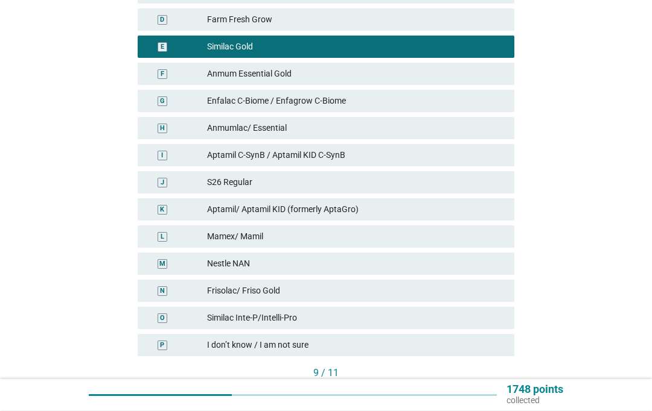
scroll to position [319, 0]
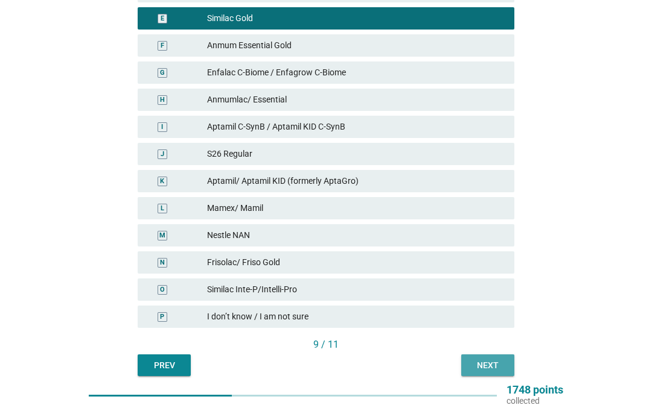
click at [473, 369] on div "Next" at bounding box center [488, 366] width 34 height 13
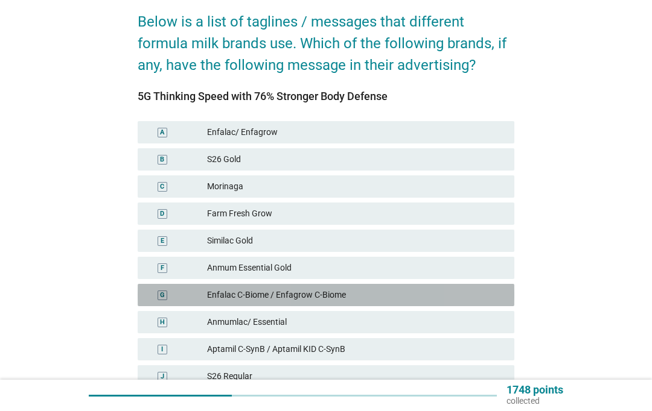
scroll to position [115, 0]
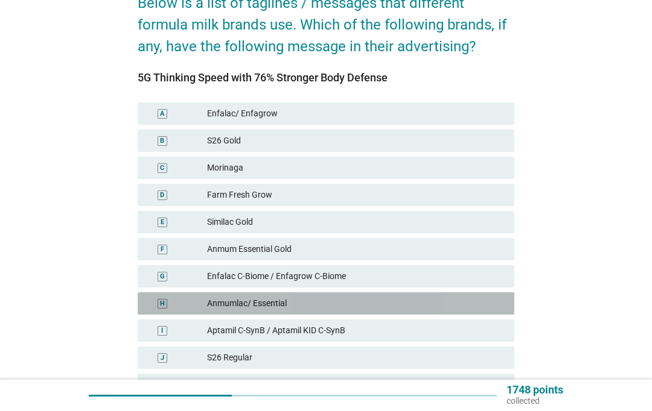
click at [367, 300] on div "Anmumlac/ Essential" at bounding box center [355, 303] width 297 height 13
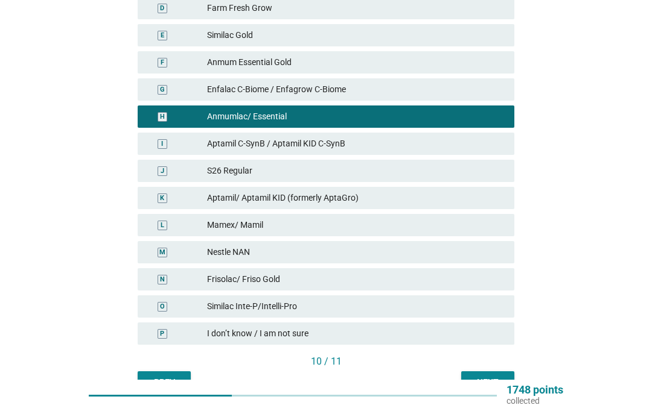
scroll to position [301, 0]
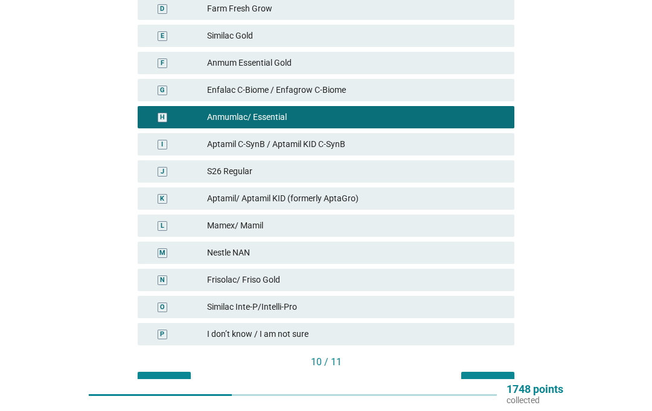
click at [489, 389] on div "Next" at bounding box center [488, 384] width 34 height 13
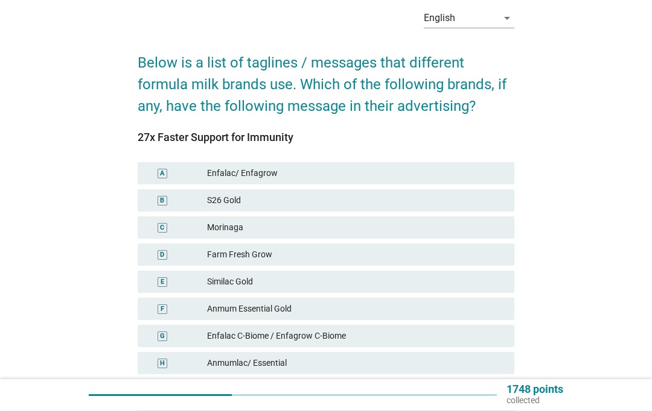
scroll to position [56, 0]
click at [301, 411] on div "S26 Regular" at bounding box center [355, 417] width 297 height 13
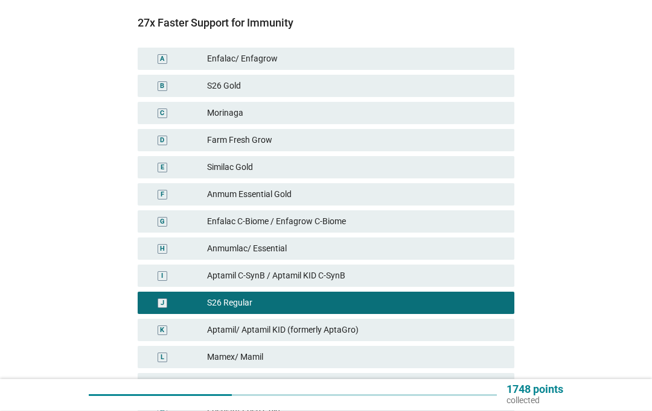
scroll to position [262, 0]
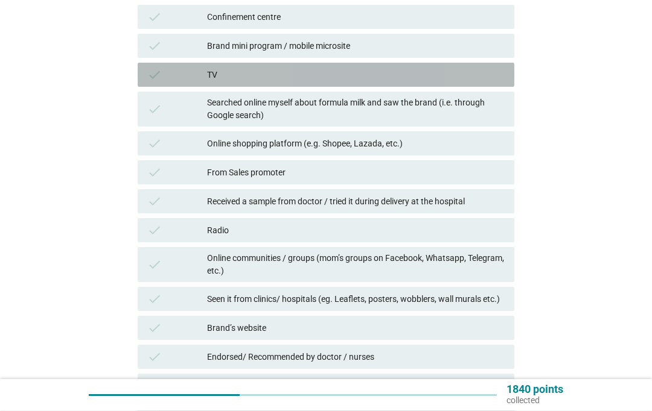
scroll to position [213, 0]
click at [297, 71] on div "TV" at bounding box center [355, 75] width 297 height 14
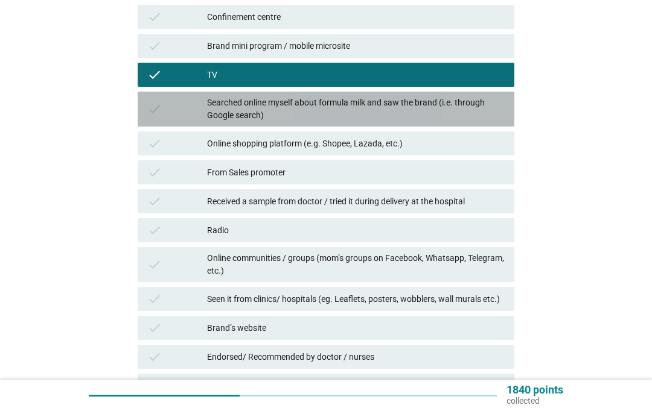
click at [357, 100] on div "Searched online myself about formula milk and saw the brand (i.e. through Googl…" at bounding box center [355, 109] width 297 height 25
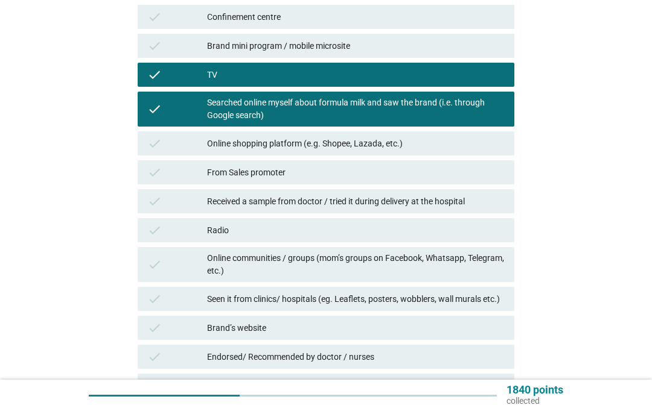
click at [346, 168] on div "From Sales promoter" at bounding box center [355, 172] width 297 height 14
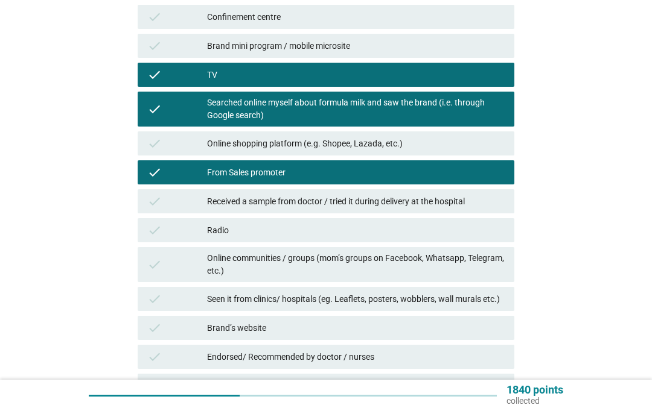
click at [463, 198] on div "Received a sample from doctor / tried it during delivery at the hospital" at bounding box center [355, 201] width 297 height 14
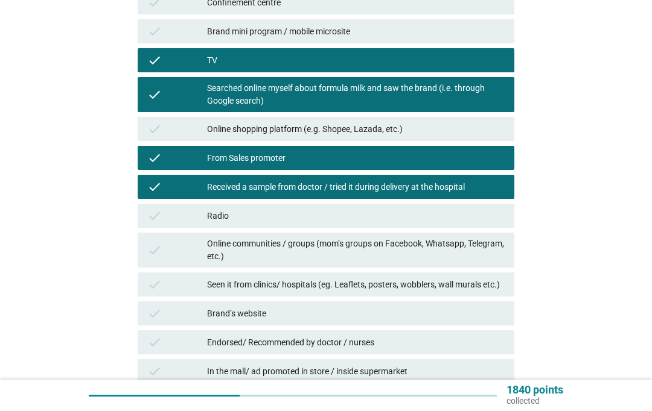
click at [461, 249] on div "Online communities / groups (mom’s groups on Facebook, Whatsapp, Telegram, etc.)" at bounding box center [355, 250] width 297 height 25
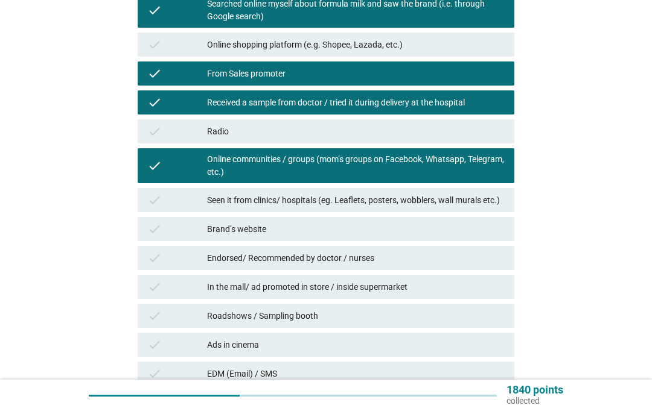
click at [392, 231] on div "Brand’s website" at bounding box center [355, 229] width 297 height 14
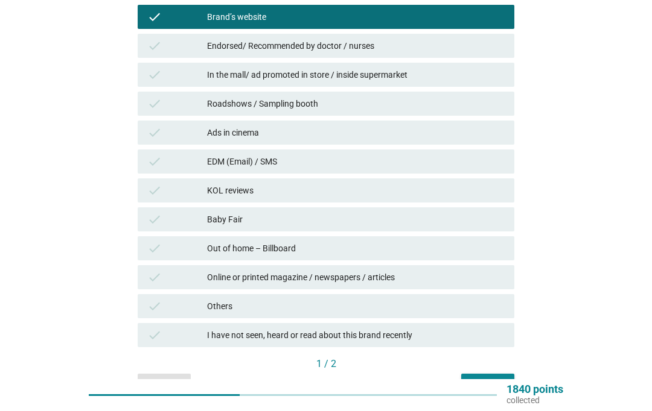
scroll to position [524, 0]
click at [409, 57] on div "check Endorsed/ Recommended by doctor / nurses" at bounding box center [326, 46] width 376 height 24
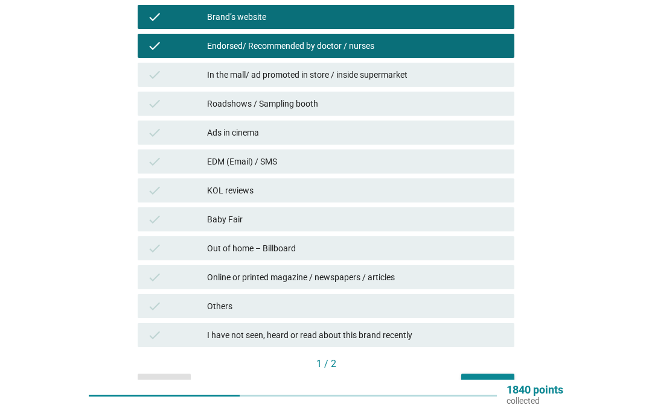
click at [500, 395] on button "Next" at bounding box center [487, 385] width 53 height 22
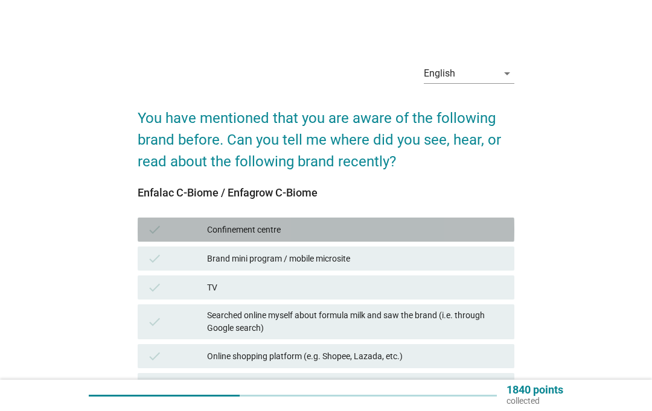
click at [421, 229] on div "Confinement centre" at bounding box center [355, 230] width 297 height 14
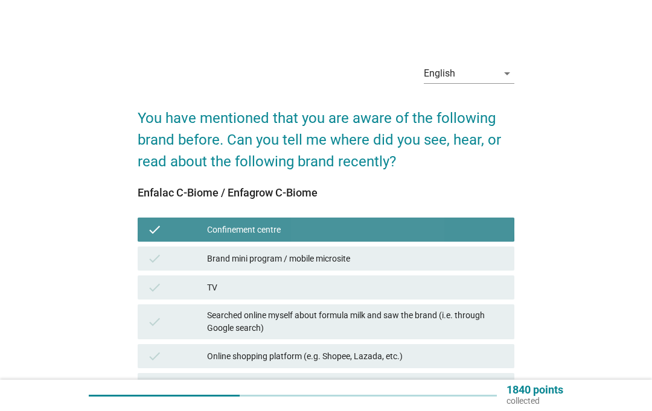
click at [418, 270] on div "check Brand mini program / mobile microsite" at bounding box center [326, 259] width 376 height 24
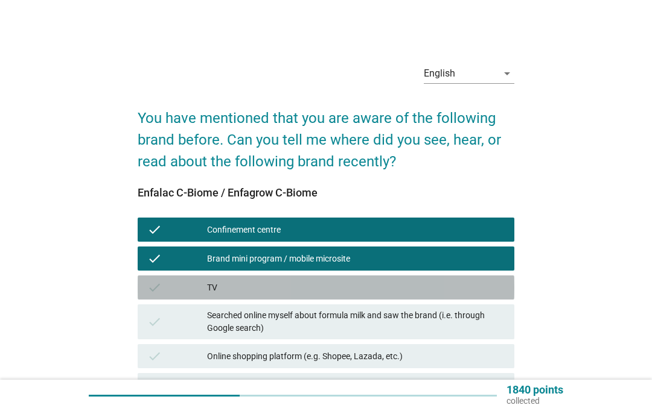
click at [443, 283] on div "TV" at bounding box center [355, 288] width 297 height 14
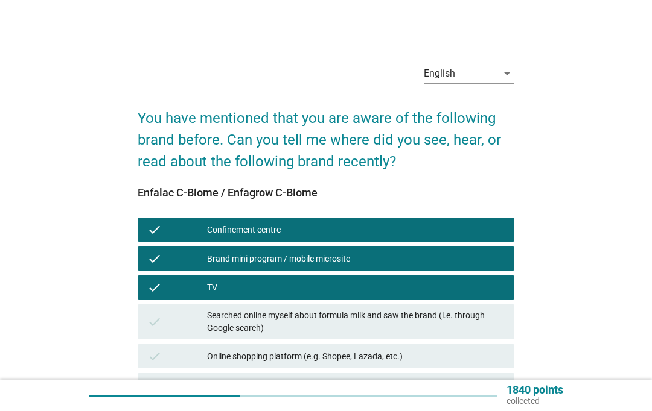
click at [433, 362] on div "Online shopping platform (e.g. Shopee, Lazada, etc.)" at bounding box center [355, 356] width 297 height 14
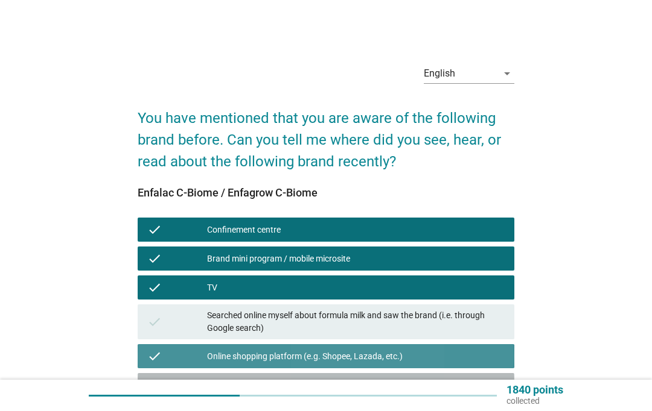
click at [436, 389] on div "From Sales promoter" at bounding box center [355, 385] width 297 height 14
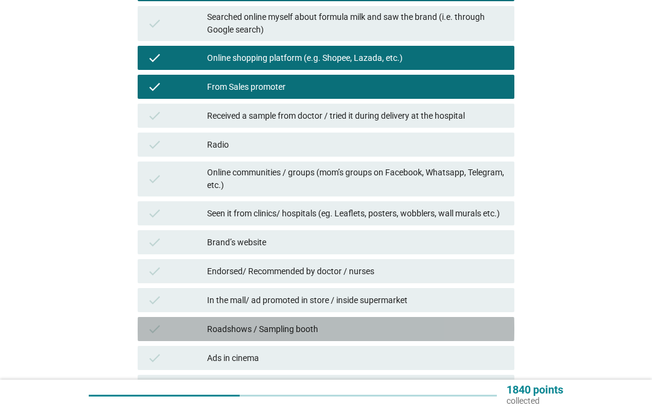
click at [464, 325] on div "Roadshows / Sampling booth" at bounding box center [355, 329] width 297 height 14
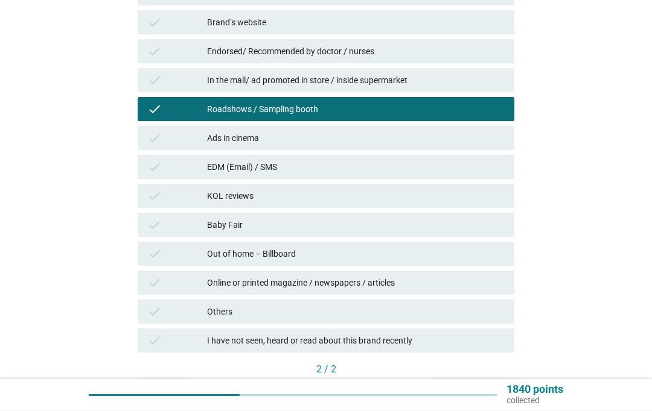
scroll to position [519, 0]
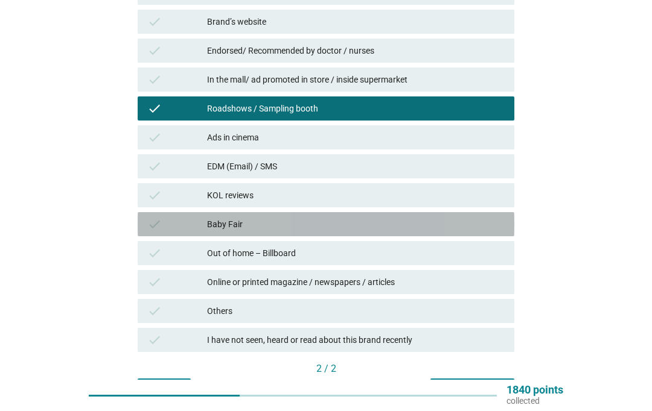
click at [458, 233] on div "check Baby Fair" at bounding box center [326, 224] width 376 height 24
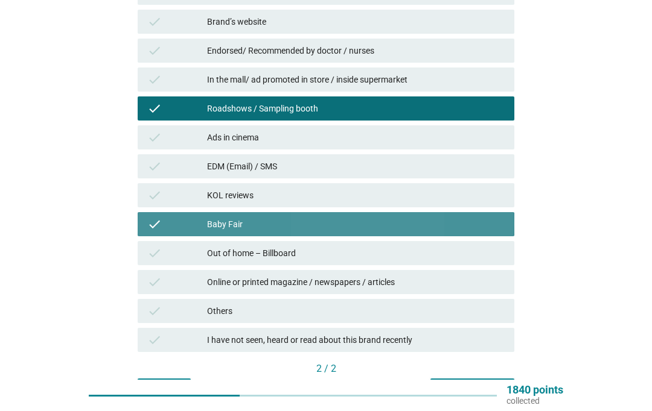
click at [473, 385] on div "Next question" at bounding box center [472, 390] width 65 height 13
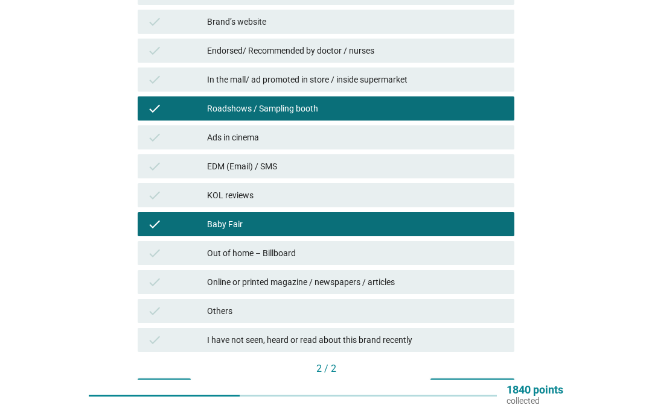
scroll to position [0, 0]
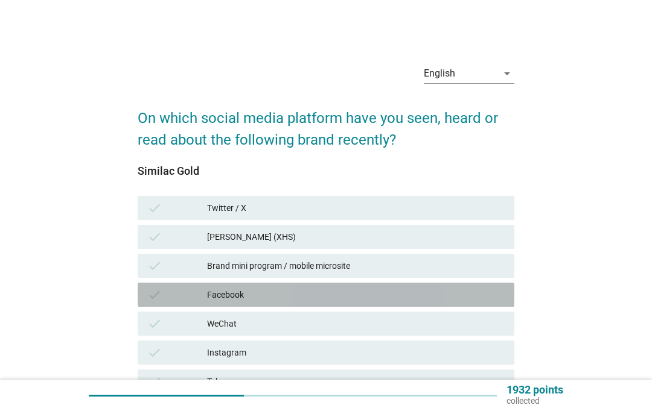
click at [373, 287] on div "check Facebook" at bounding box center [326, 295] width 376 height 24
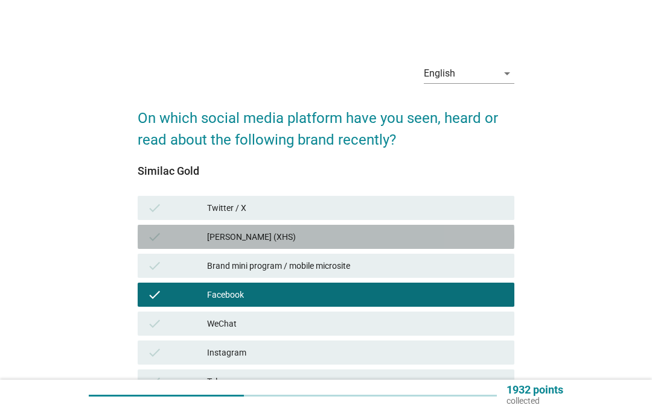
click at [373, 233] on div "[PERSON_NAME] (XHS)" at bounding box center [355, 237] width 297 height 14
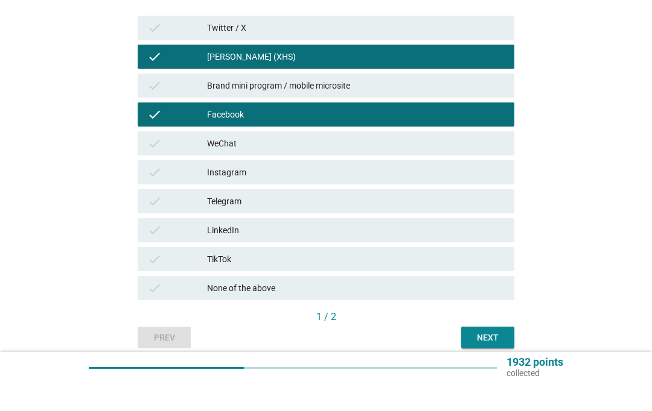
scroll to position [203, 0]
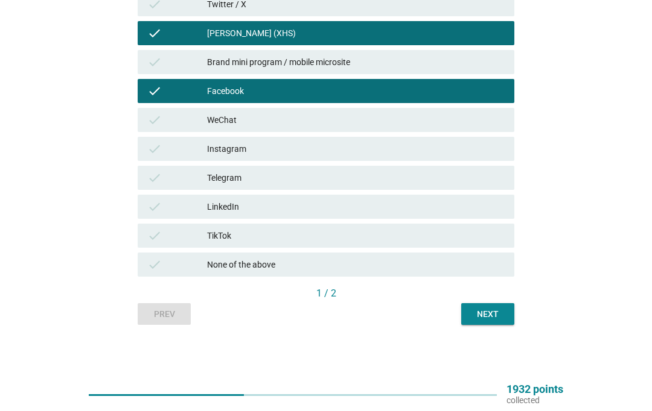
click at [484, 316] on div "Next" at bounding box center [488, 315] width 34 height 13
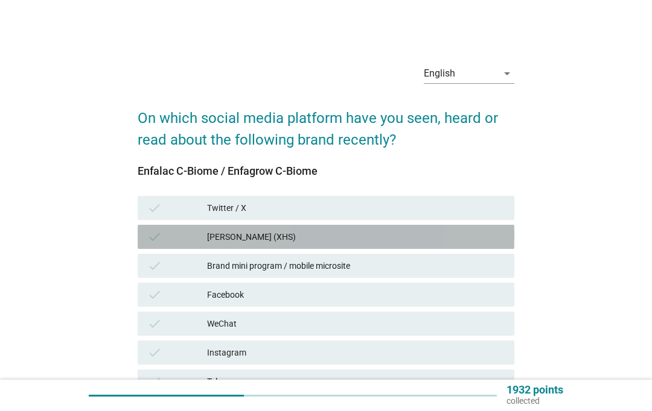
click at [358, 235] on div "[PERSON_NAME] (XHS)" at bounding box center [355, 237] width 297 height 14
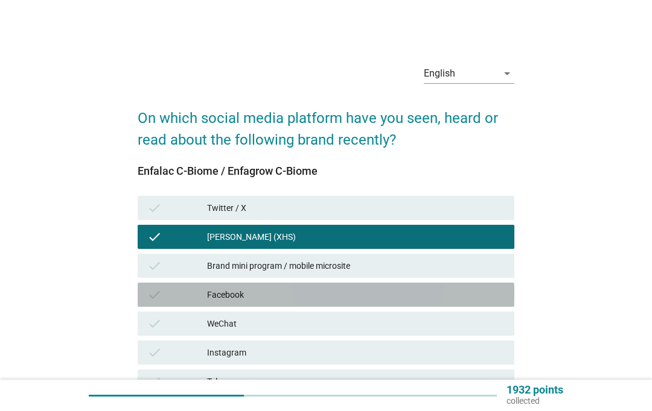
click at [323, 293] on div "Facebook" at bounding box center [355, 295] width 297 height 14
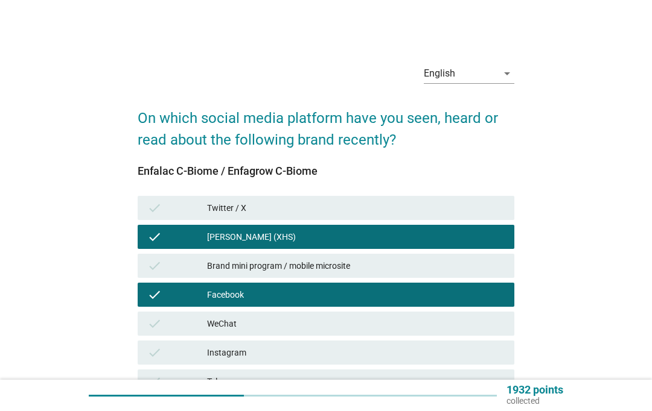
click at [331, 342] on div "check Instagram" at bounding box center [326, 353] width 376 height 24
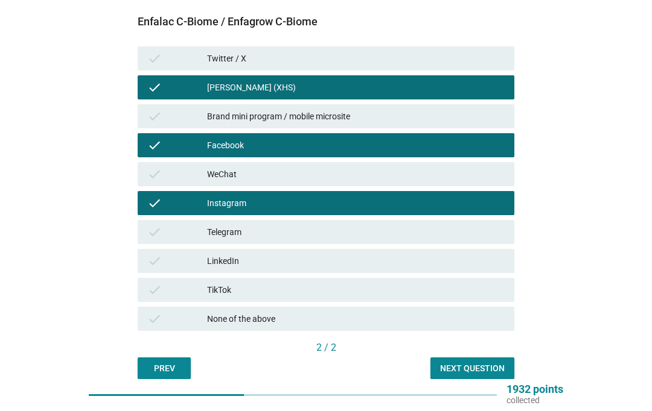
scroll to position [149, 0]
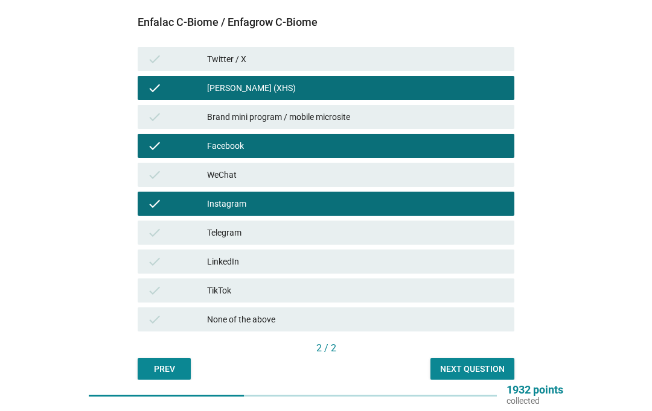
click at [492, 378] on button "Next question" at bounding box center [472, 369] width 84 height 22
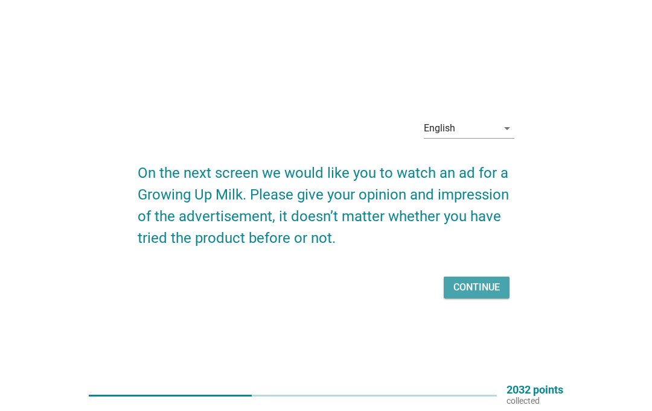
click at [483, 295] on div "Continue" at bounding box center [476, 288] width 46 height 14
